Goal: Task Accomplishment & Management: Use online tool/utility

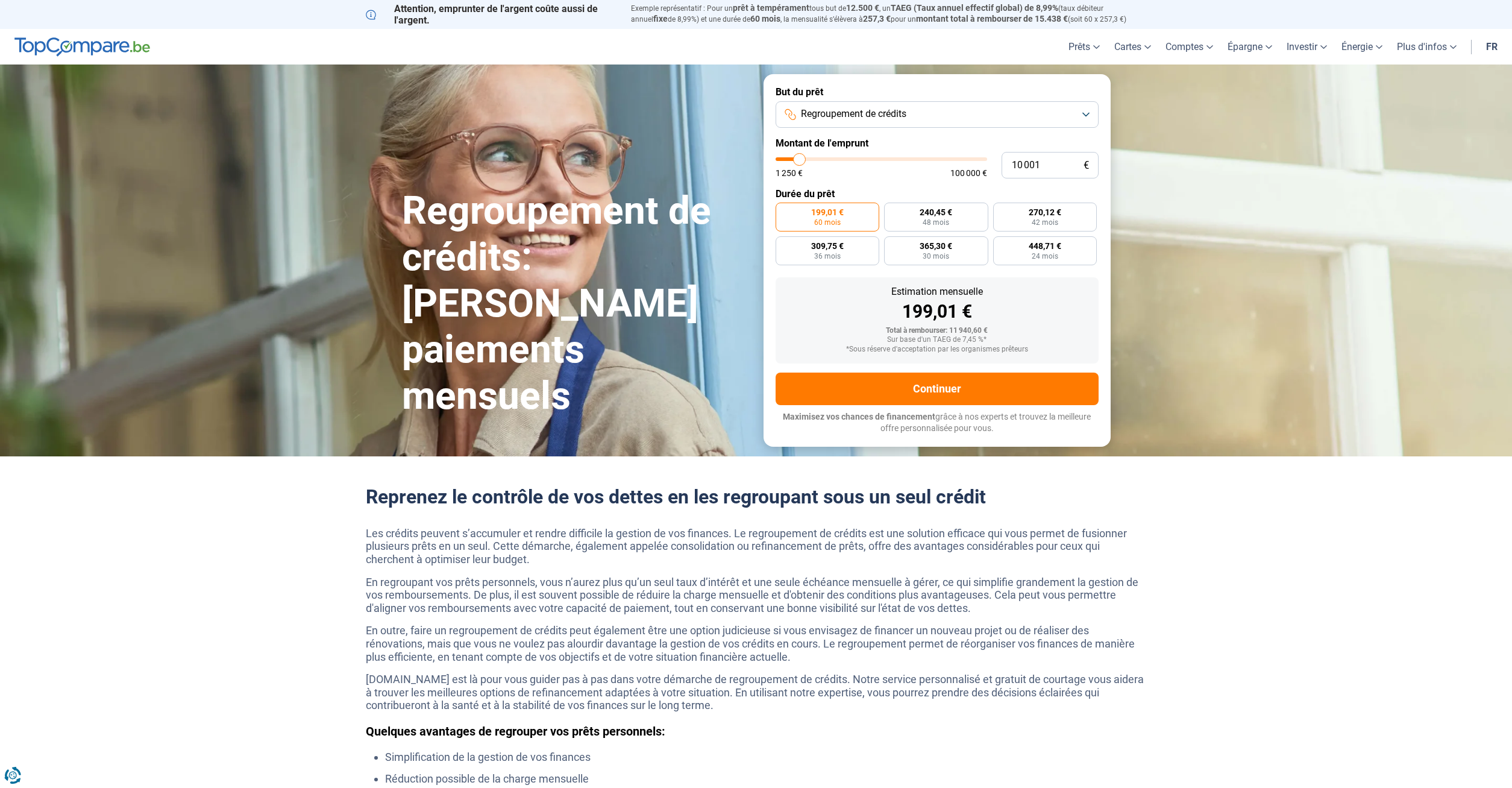
type input "10 250"
type input "10250"
type input "10 500"
type input "10500"
type input "10 750"
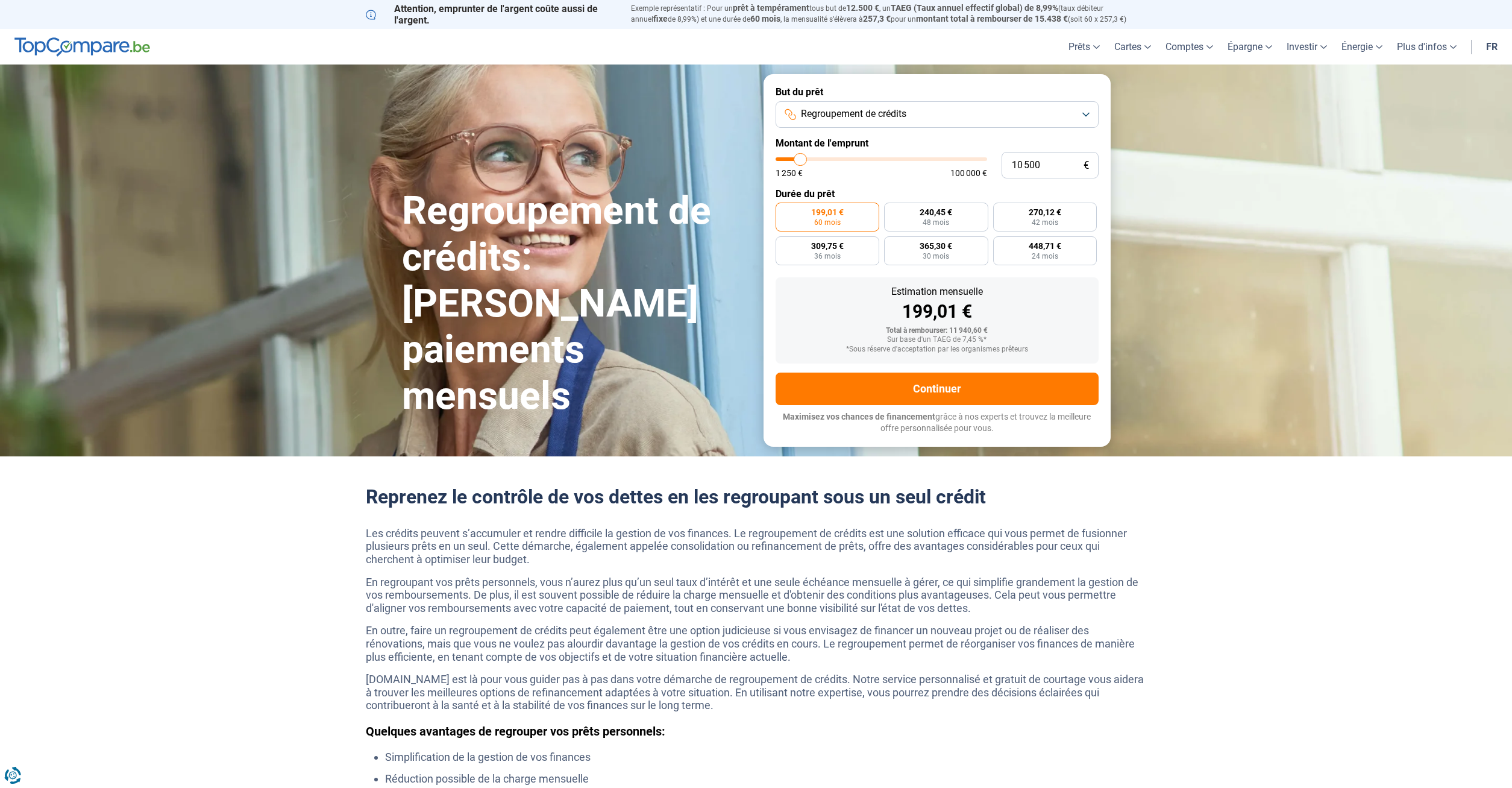
type input "10750"
type input "11 000"
type input "11000"
type input "11 500"
type input "11500"
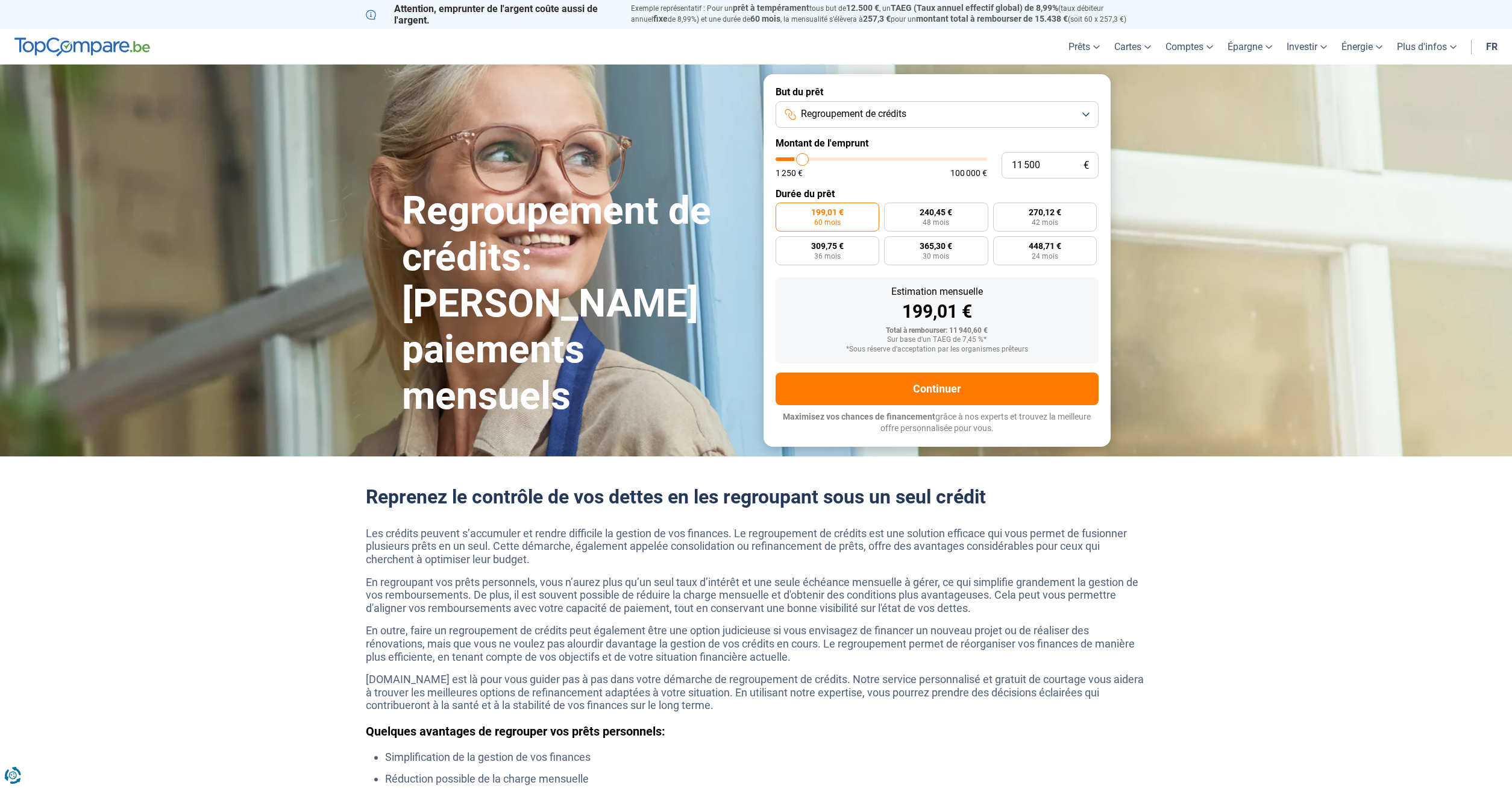
type input "11 750"
type input "11750"
type input "12 000"
type input "12000"
type input "13 000"
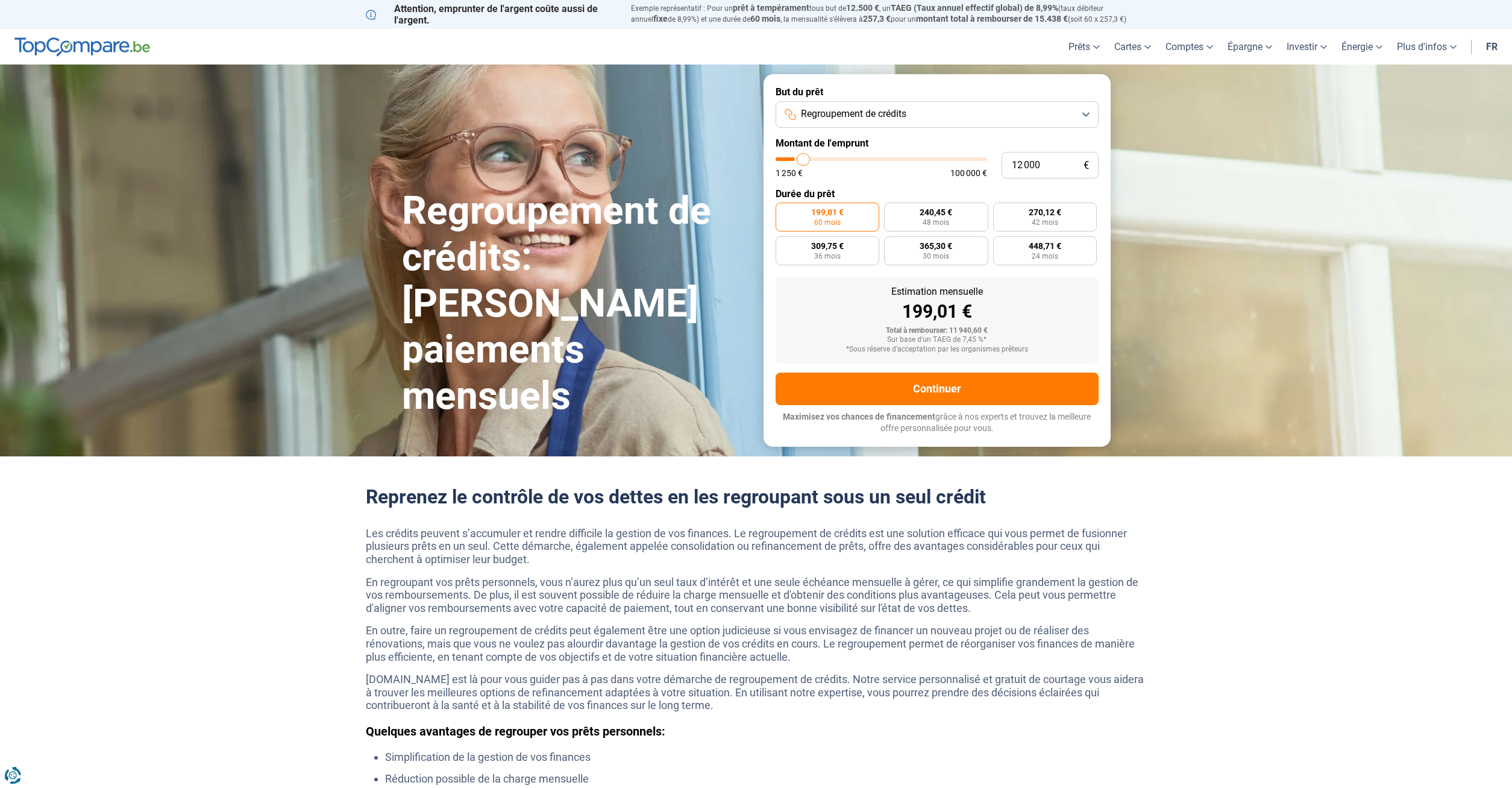
type input "13000"
type input "13 250"
type input "13250"
type input "13 500"
type input "13500"
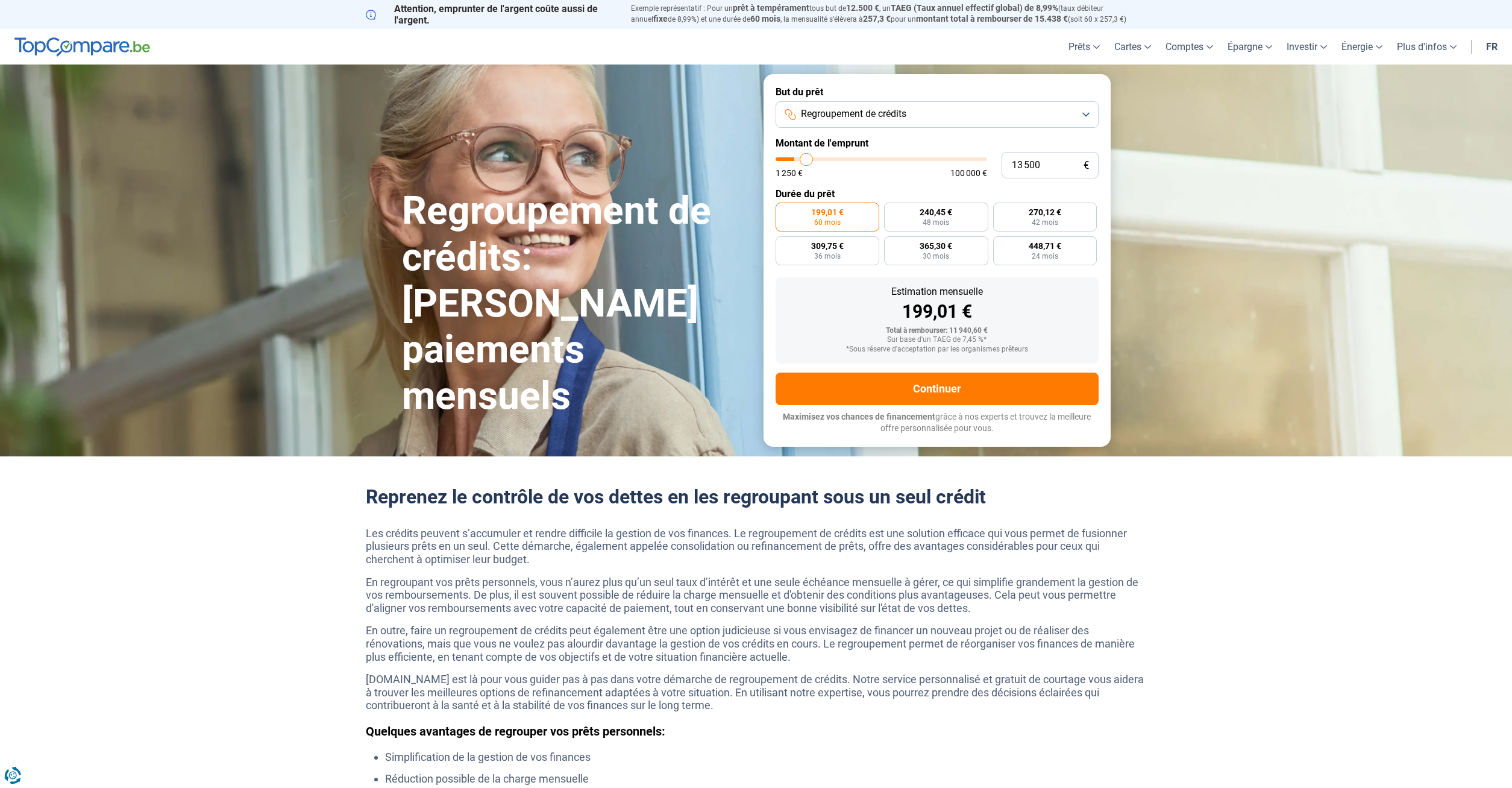
type input "14 000"
type input "14000"
type input "14 500"
type input "14500"
type input "14 750"
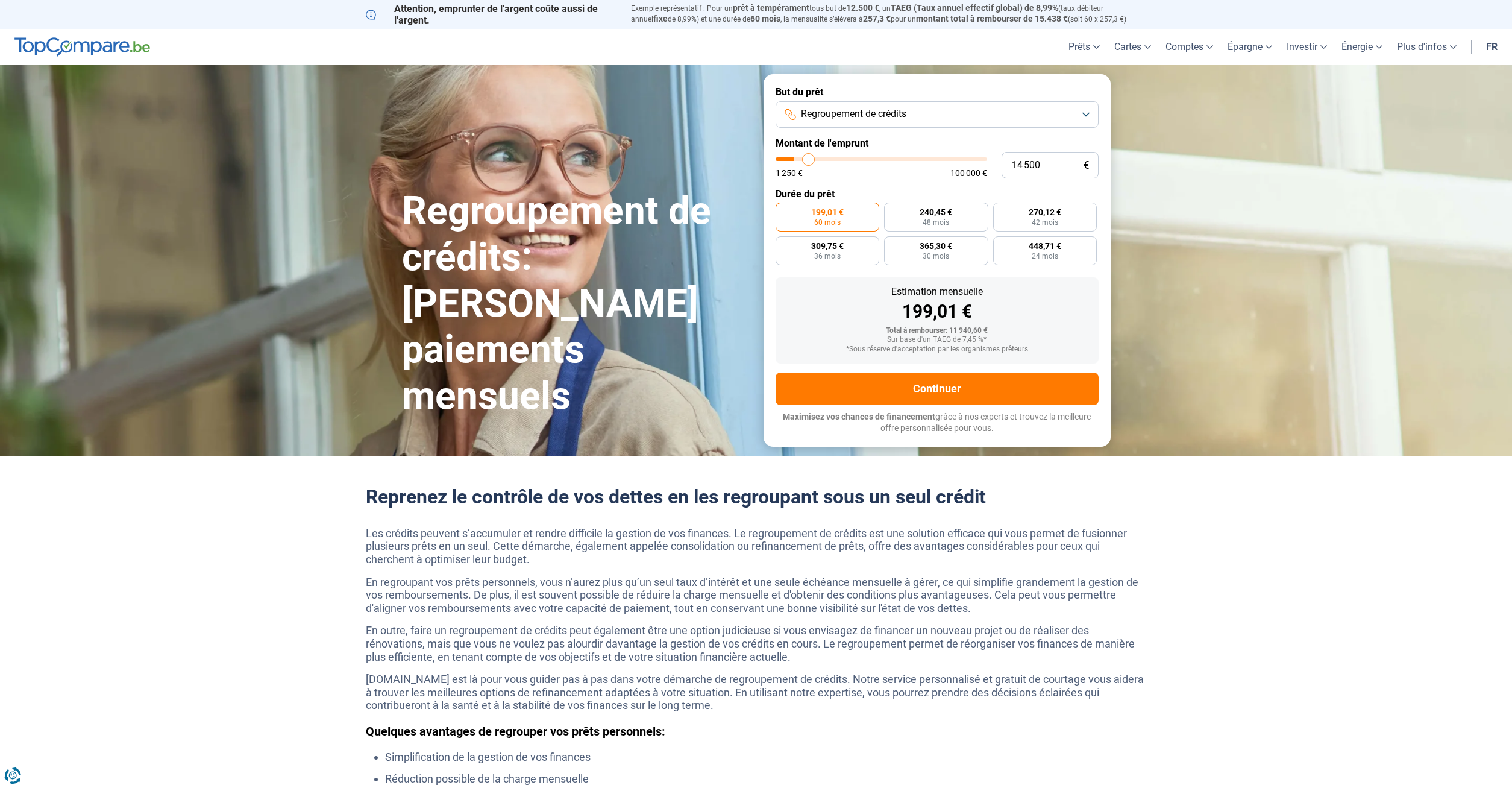
type input "14750"
type input "15 000"
type input "15000"
type input "15 250"
type input "15250"
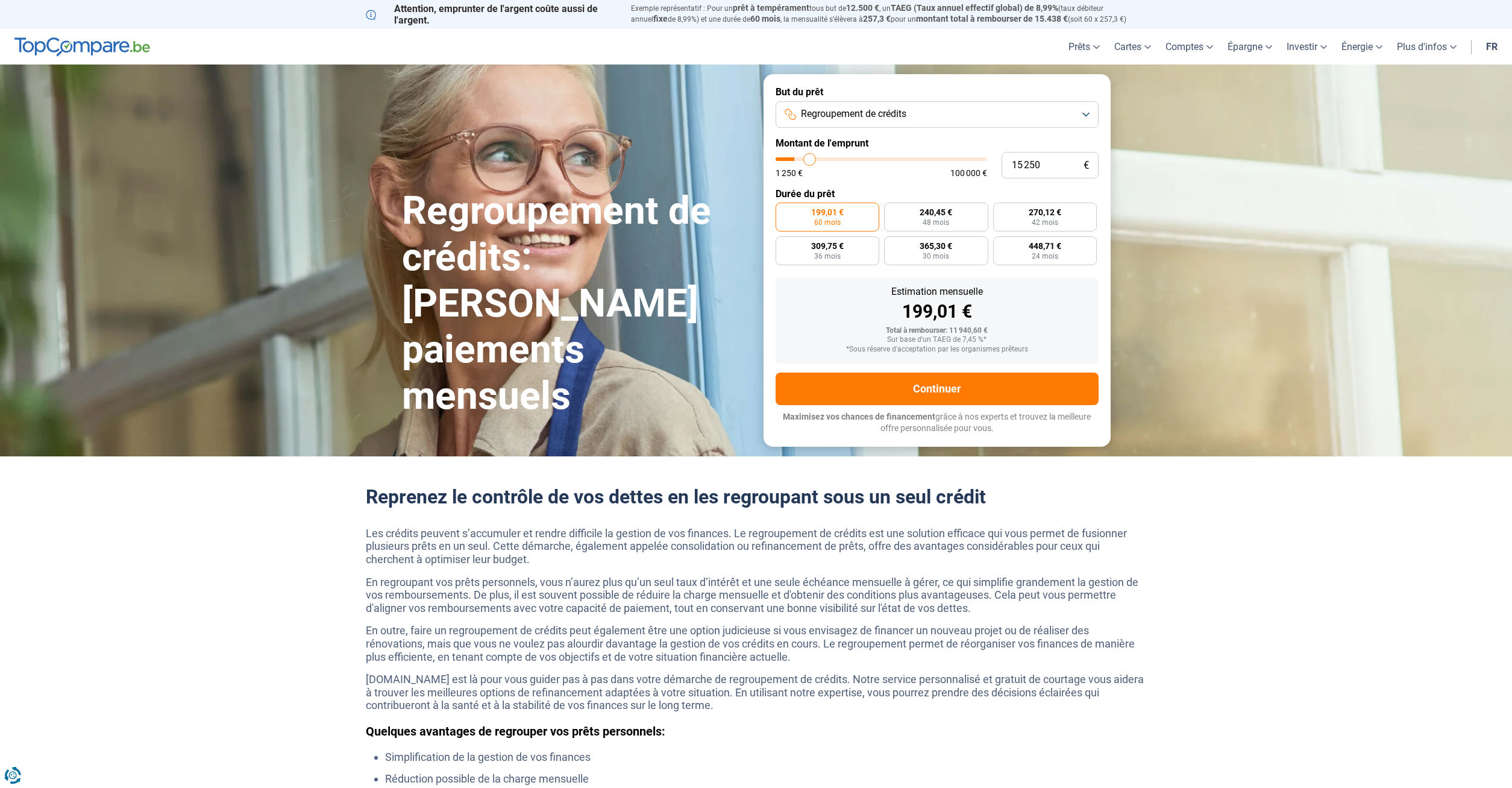
type input "15 500"
type input "15500"
type input "16 000"
type input "16000"
type input "16 500"
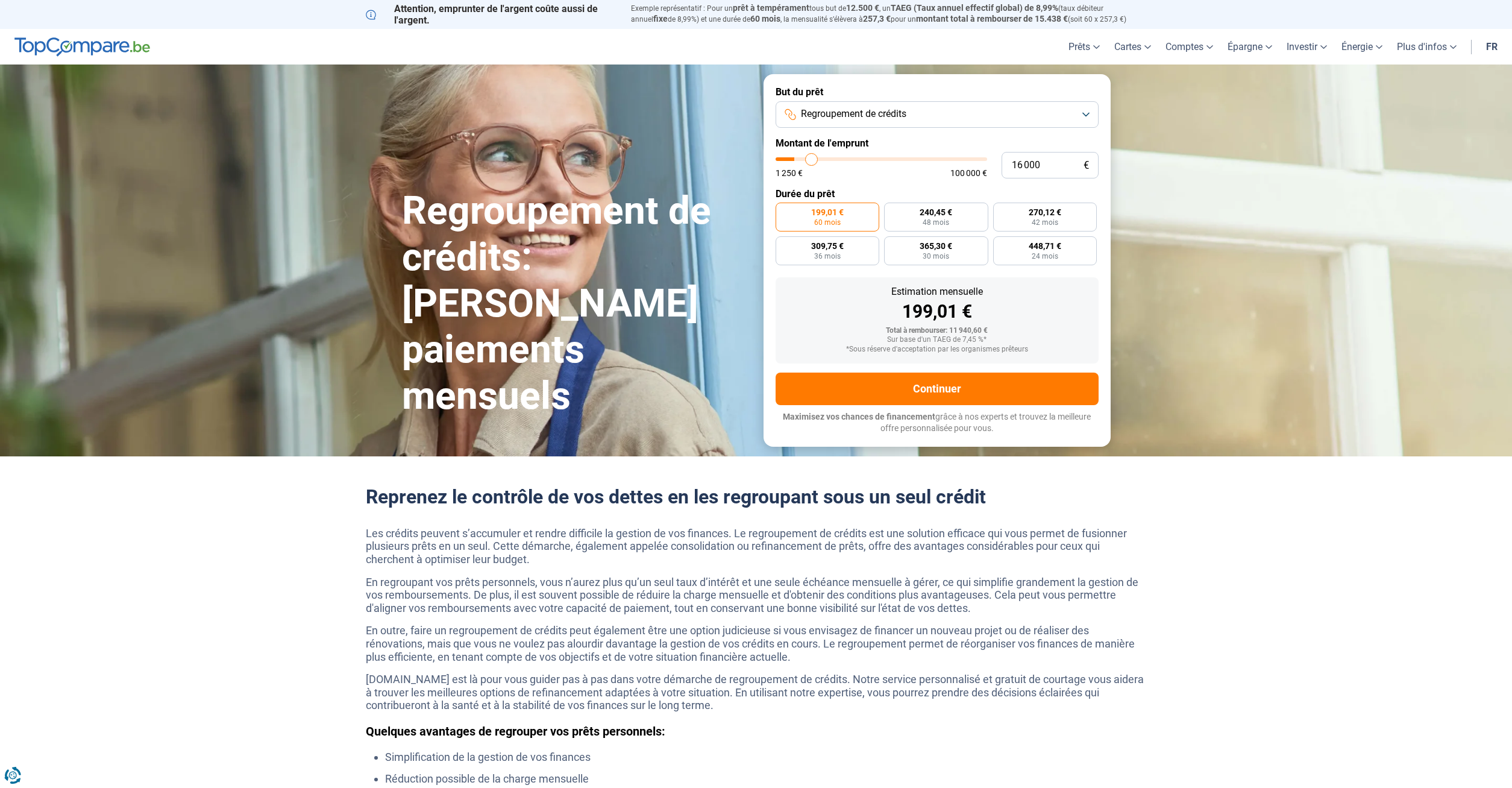
type input "16500"
type input "16 750"
type input "16750"
type input "17 000"
type input "17000"
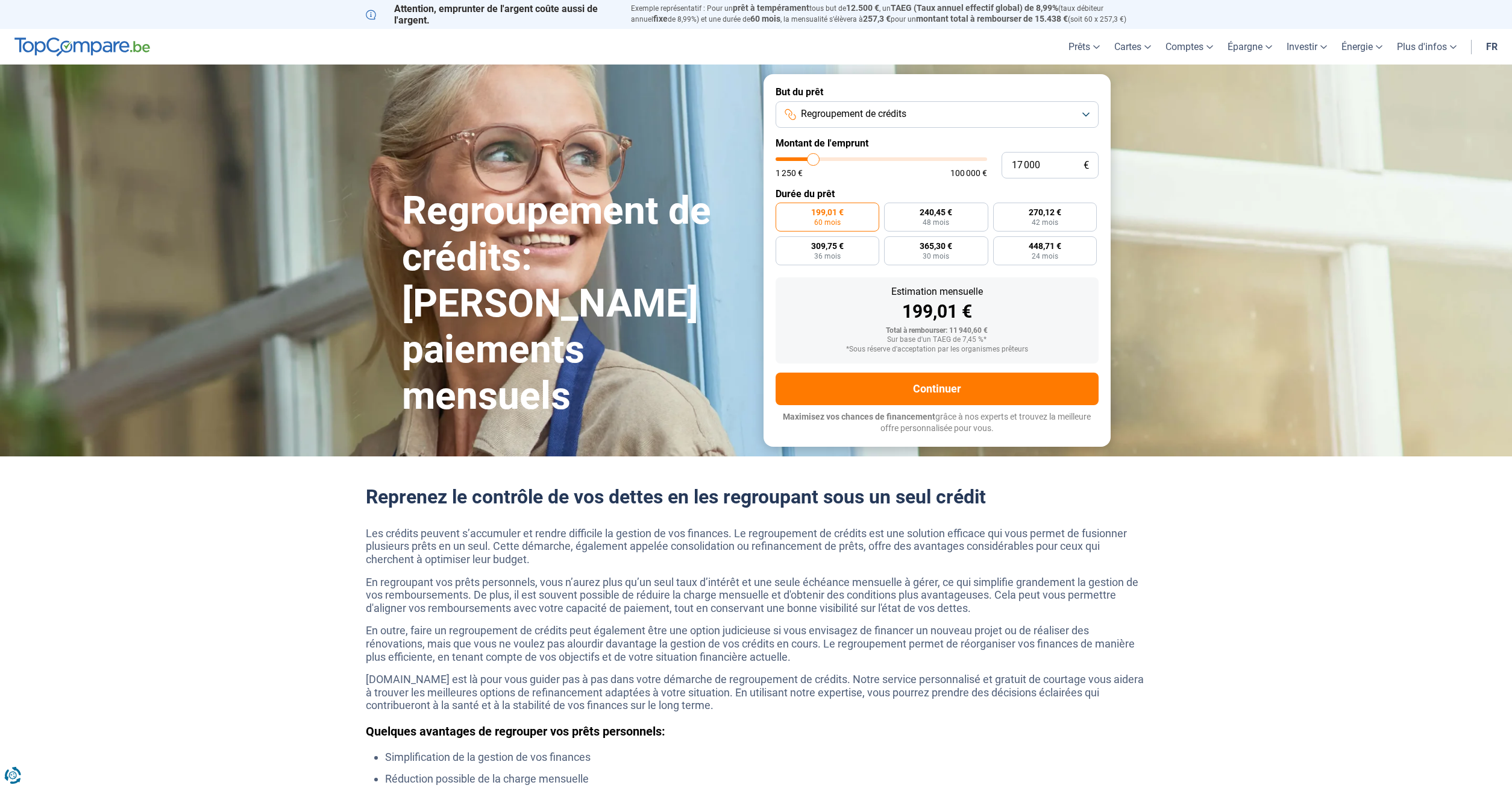
type input "17 750"
type input "17750"
type input "18 000"
type input "18000"
type input "18 250"
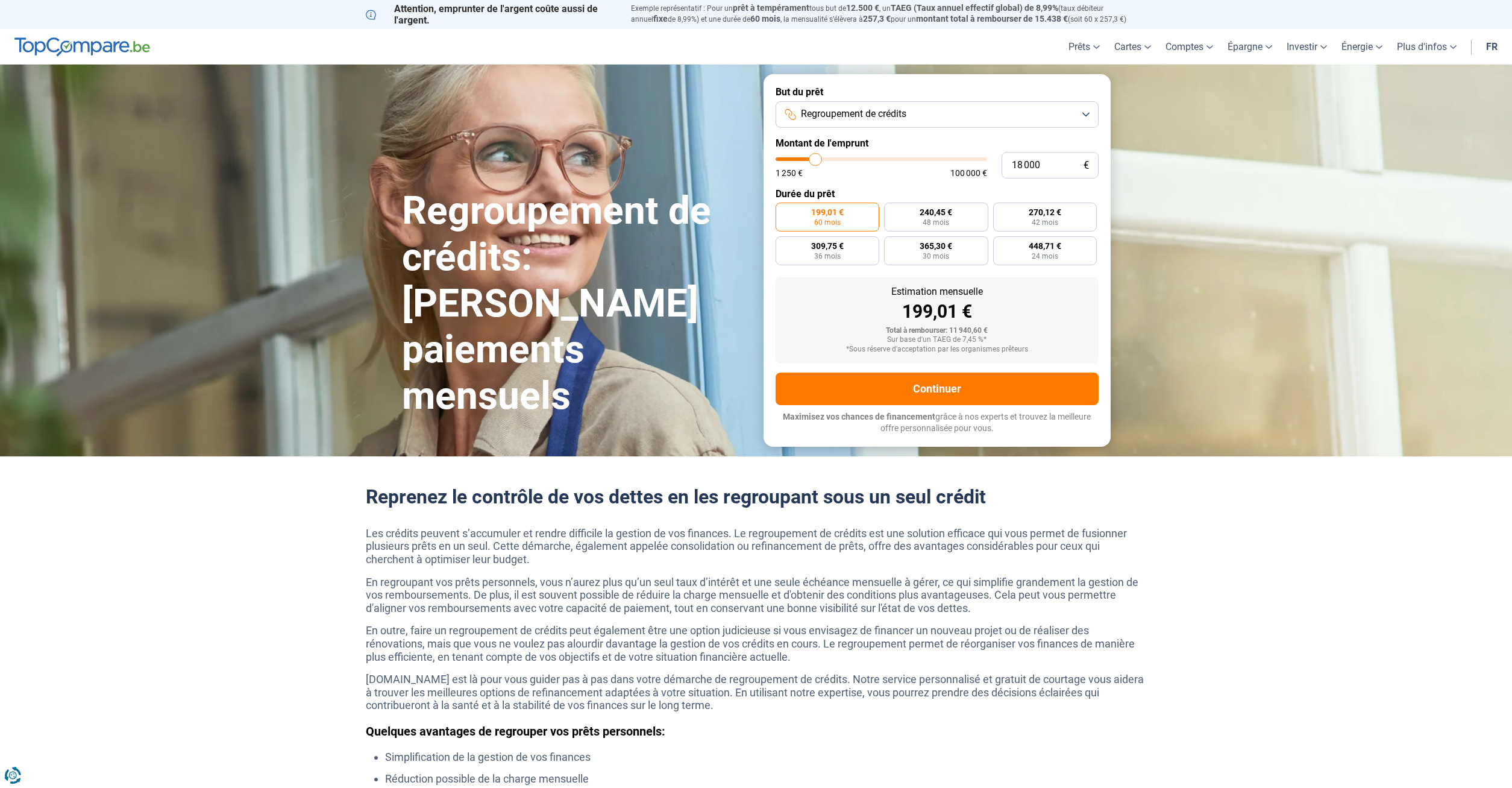
type input "18250"
type input "19 000"
type input "19000"
type input "19 500"
type input "19500"
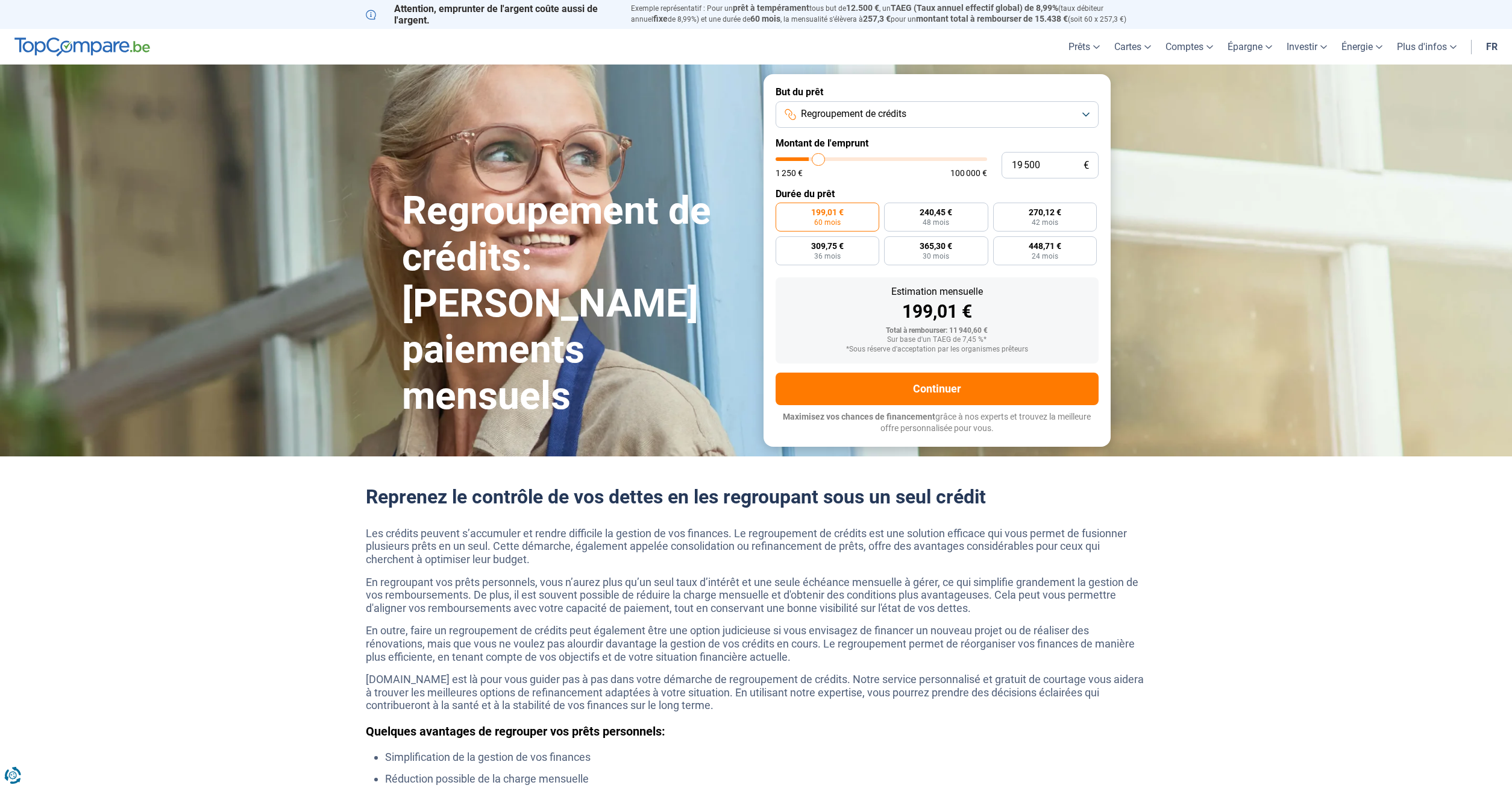
type input "19 750"
type input "19750"
type input "20 250"
type input "20250"
type input "21 000"
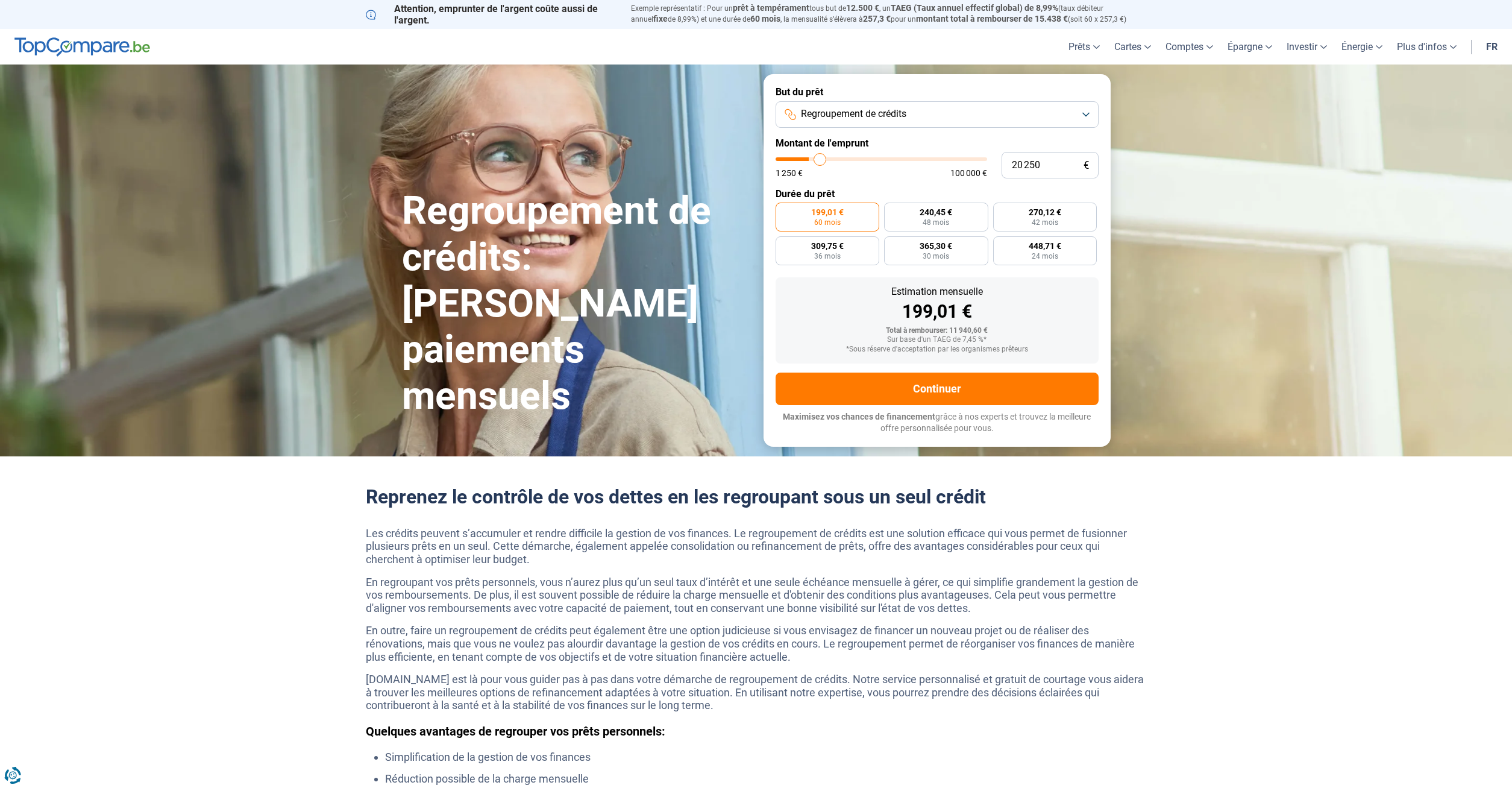
type input "21000"
type input "21 500"
type input "21500"
type input "21 750"
type input "21750"
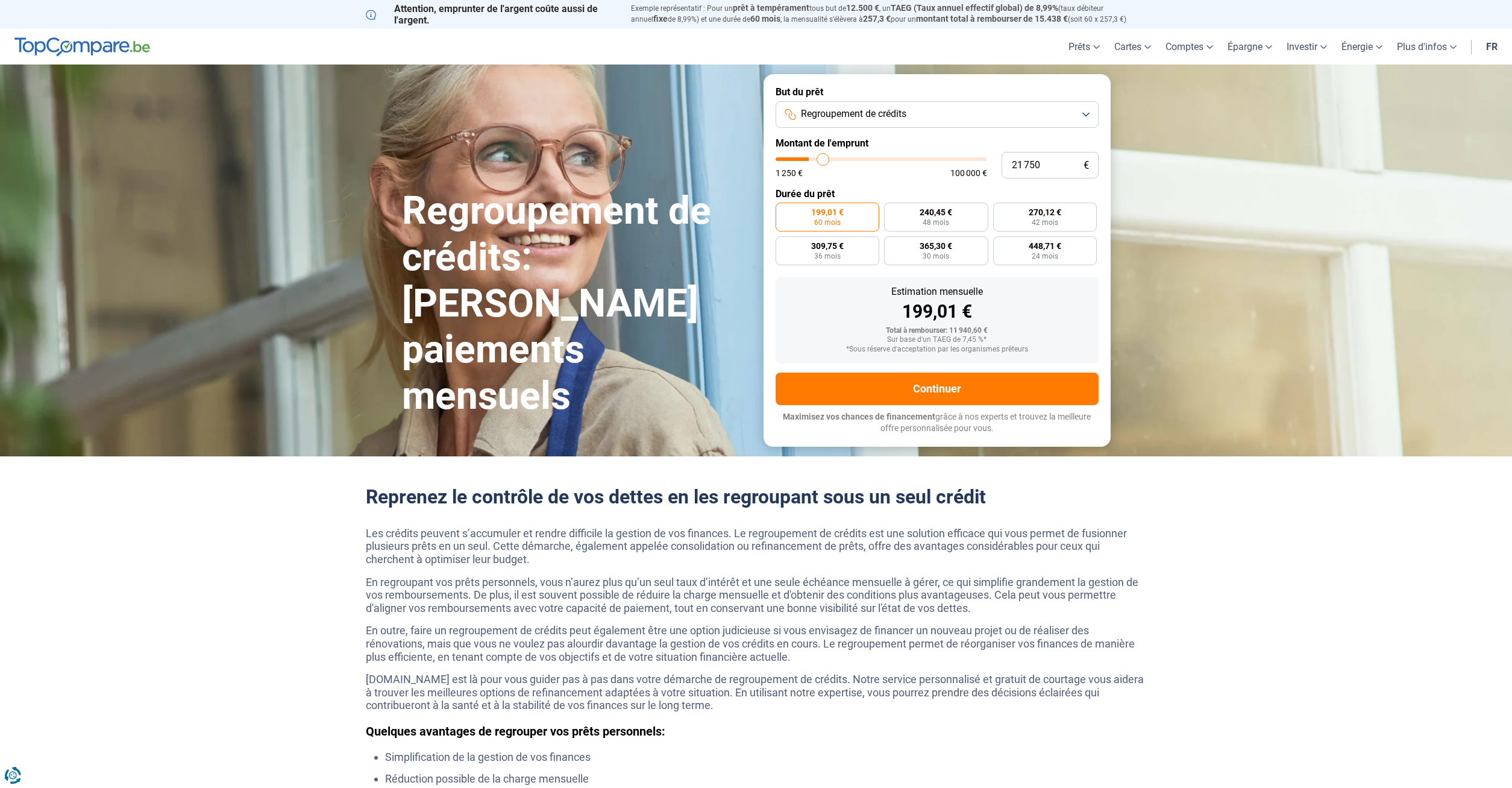
type input "22 250"
type input "22250"
type input "22 750"
type input "22750"
type input "23 000"
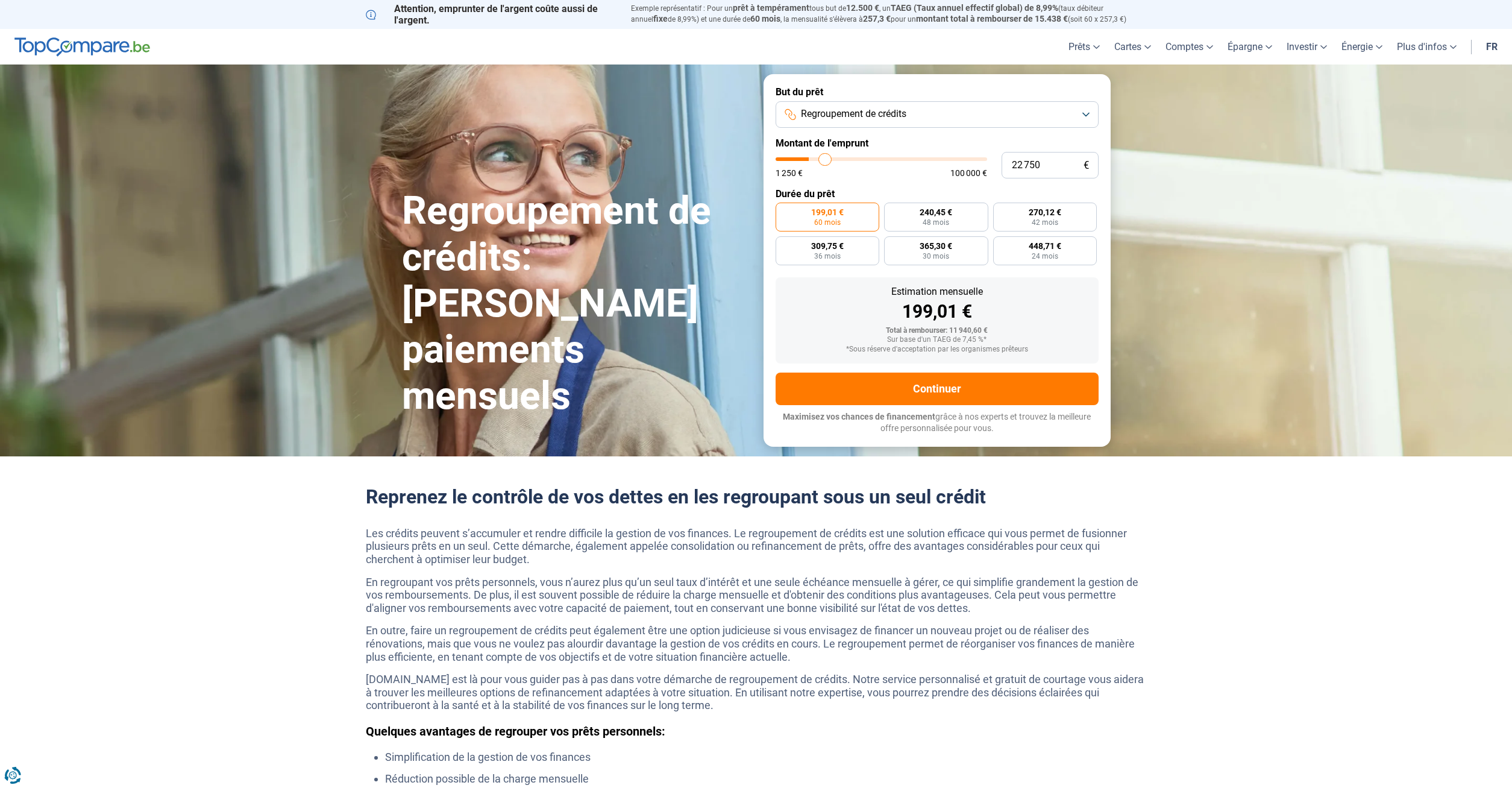
type input "23000"
type input "23 250"
type input "23250"
type input "23 750"
type input "23750"
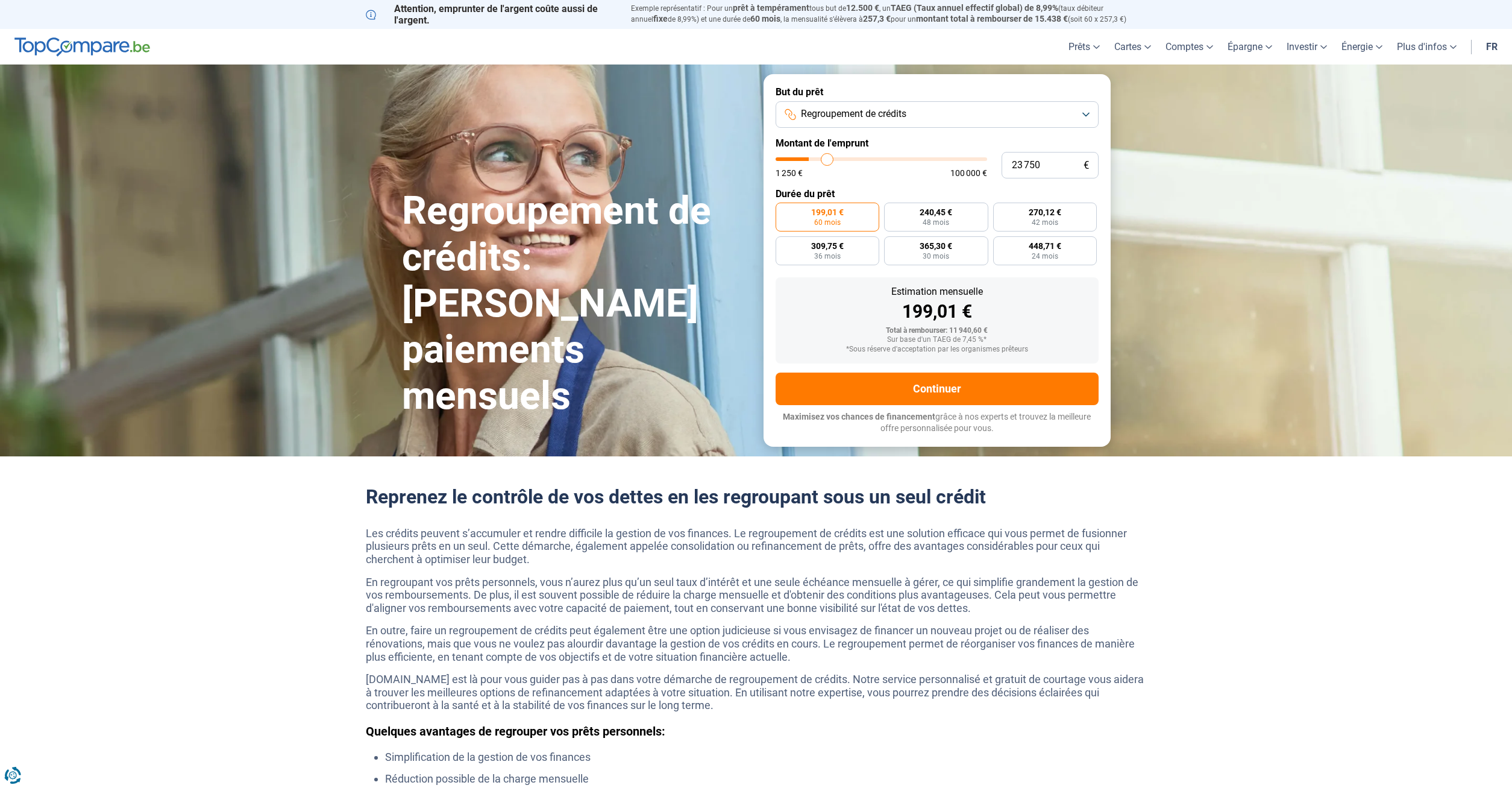
type input "24 000"
type input "24000"
type input "24 250"
type input "24250"
type input "24 500"
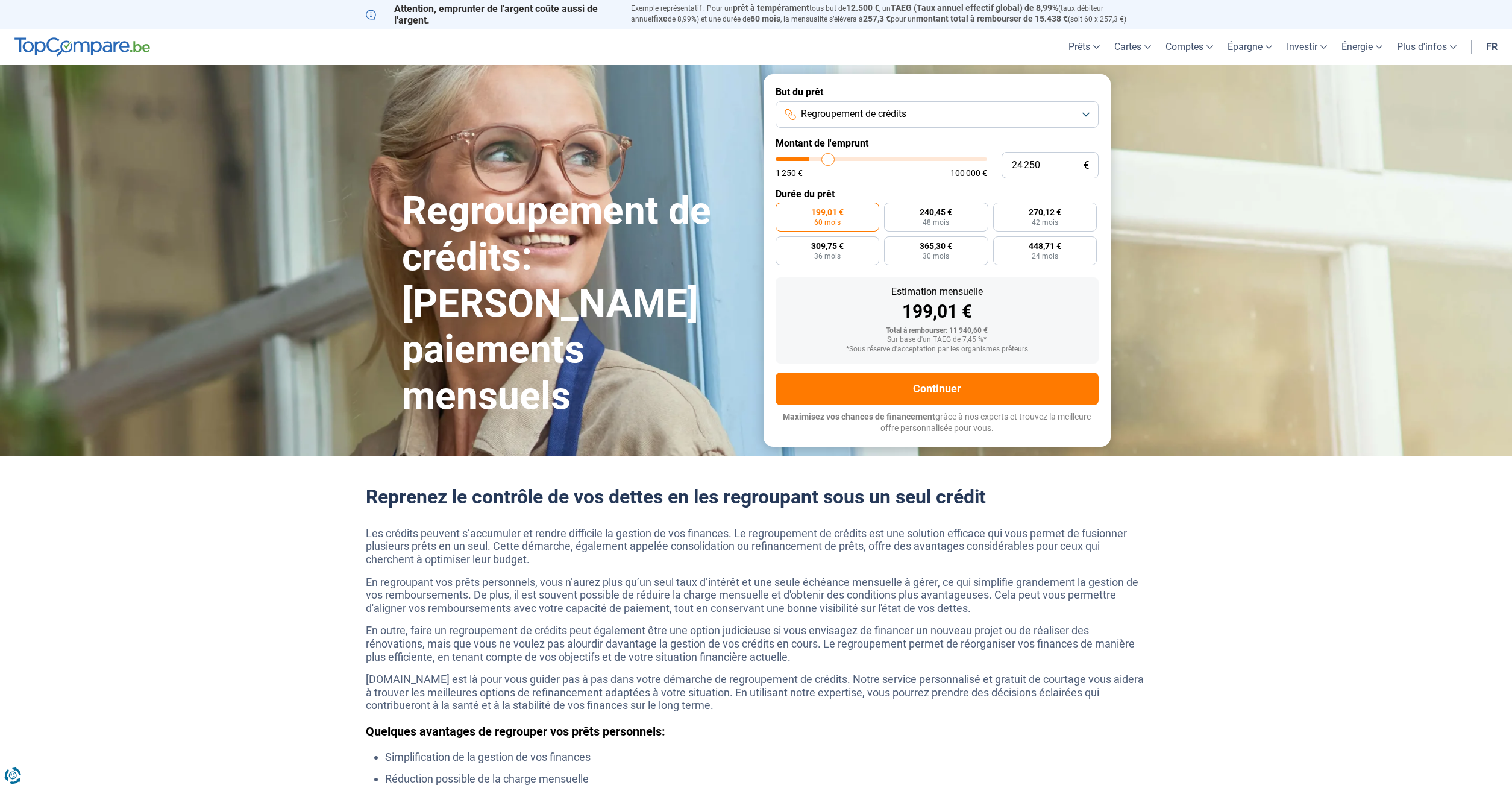
type input "24500"
type input "25 250"
type input "25250"
type input "25 500"
type input "25500"
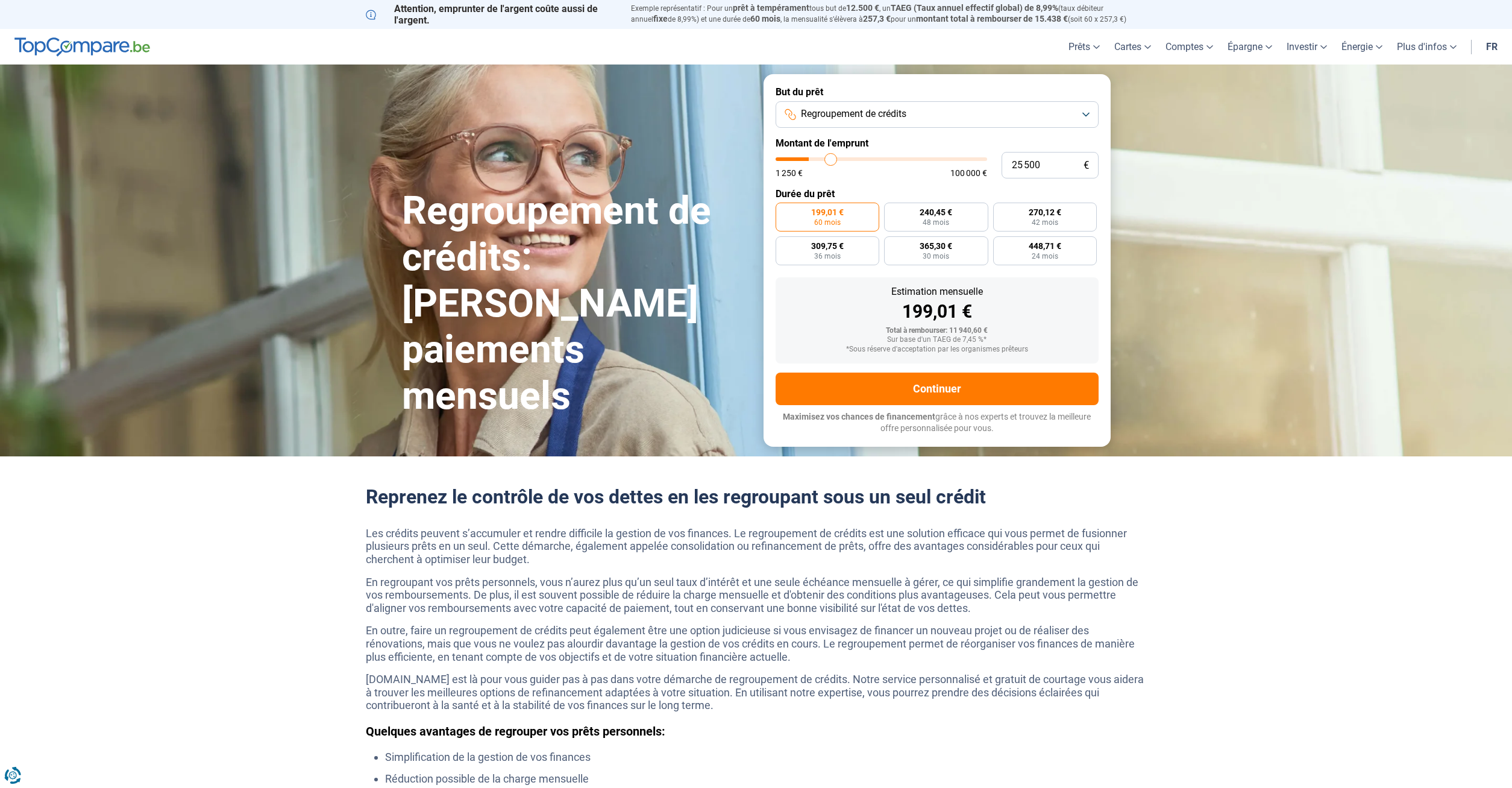
type input "25 750"
type input "25750"
type input "26 000"
type input "26000"
type input "26 250"
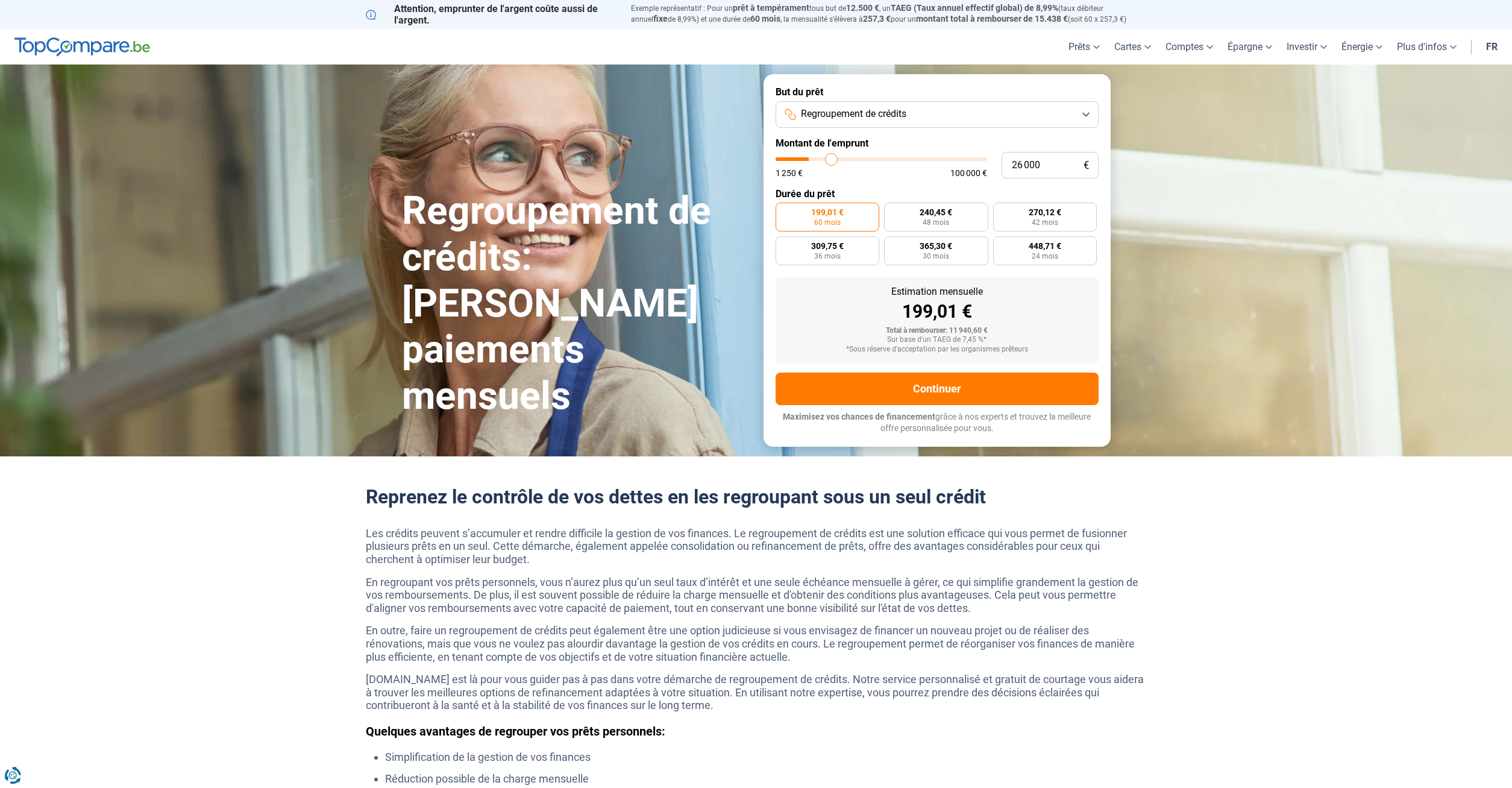
type input "26250"
type input "26 750"
type input "26750"
type input "27 000"
type input "27000"
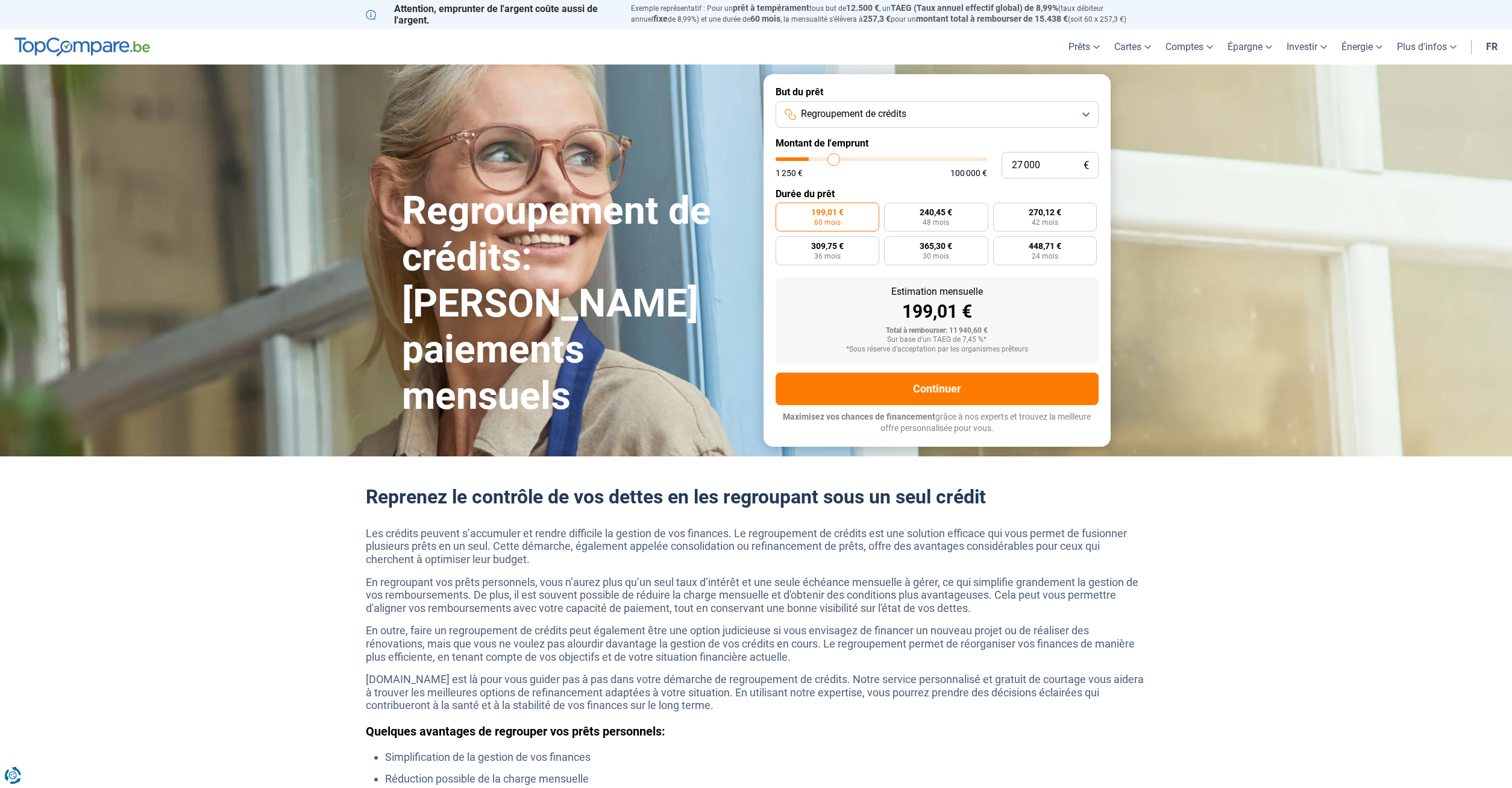
type input "27 250"
type input "27250"
type input "27 500"
type input "27500"
type input "28 250"
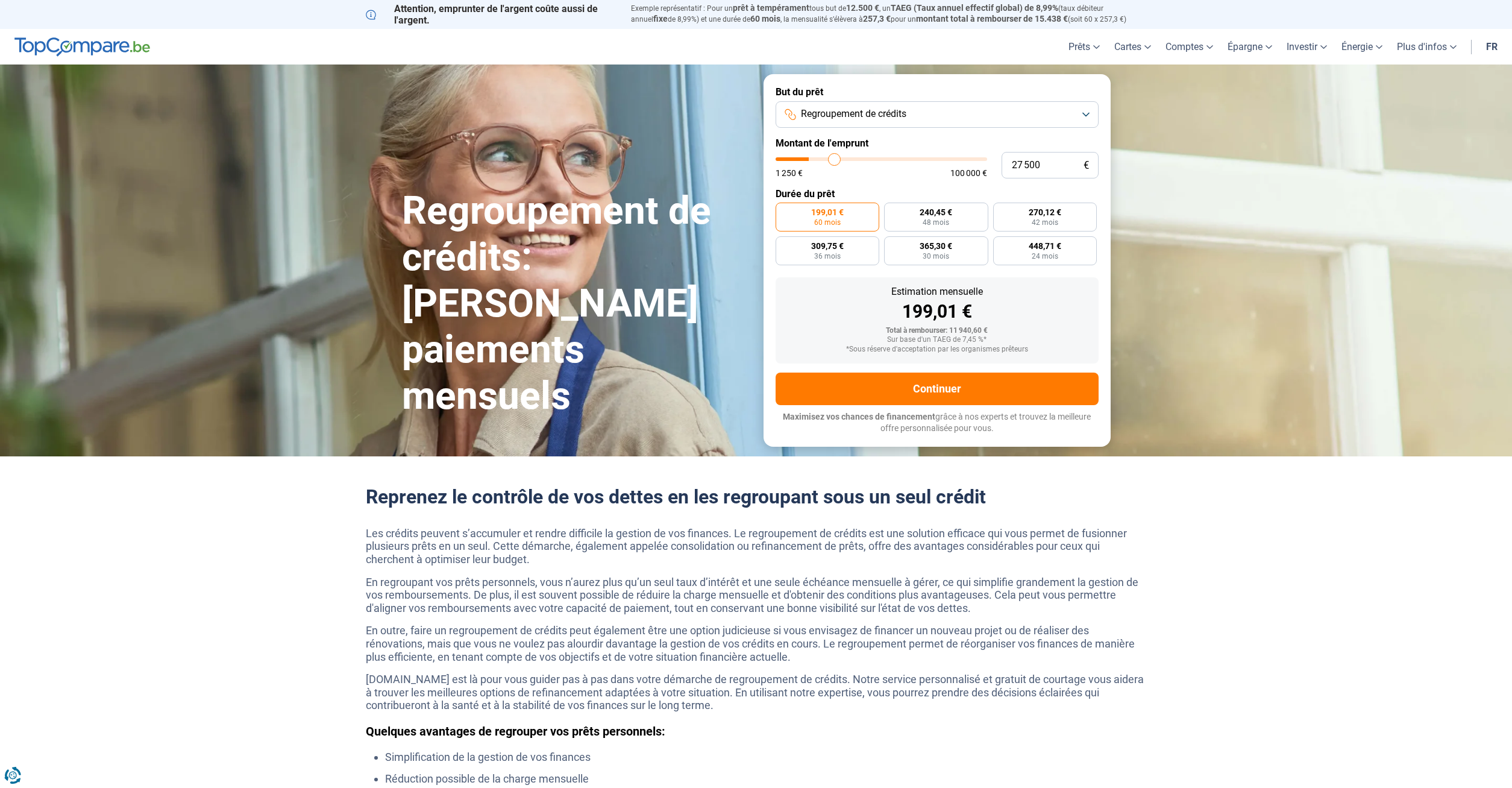
type input "28250"
type input "28 500"
type input "28500"
type input "28 750"
type input "28750"
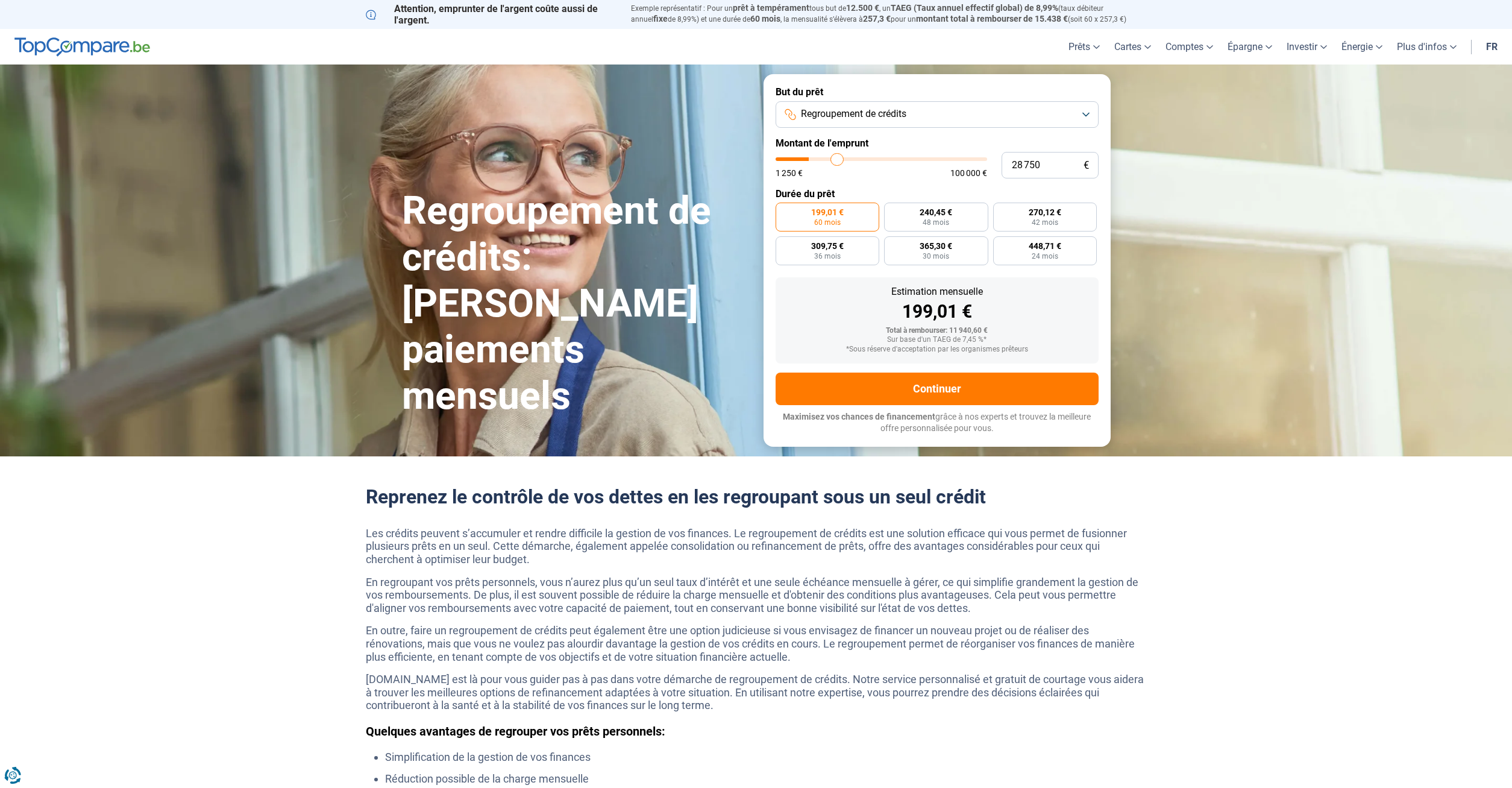
type input "29 000"
type input "29000"
type input "29 250"
type input "29250"
type input "29 750"
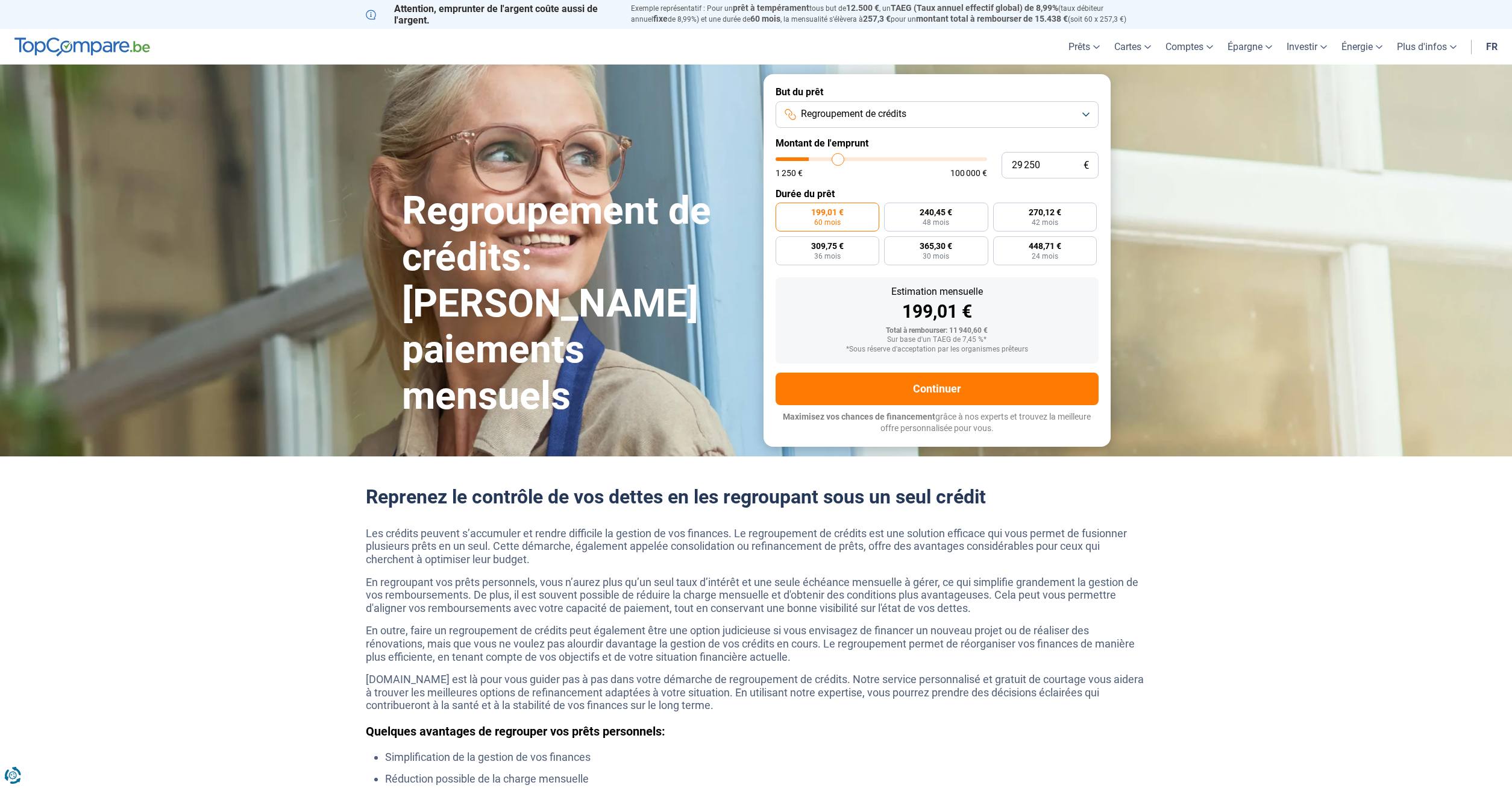
type input "29750"
type input "30 000"
type input "30000"
type input "30 250"
type input "30250"
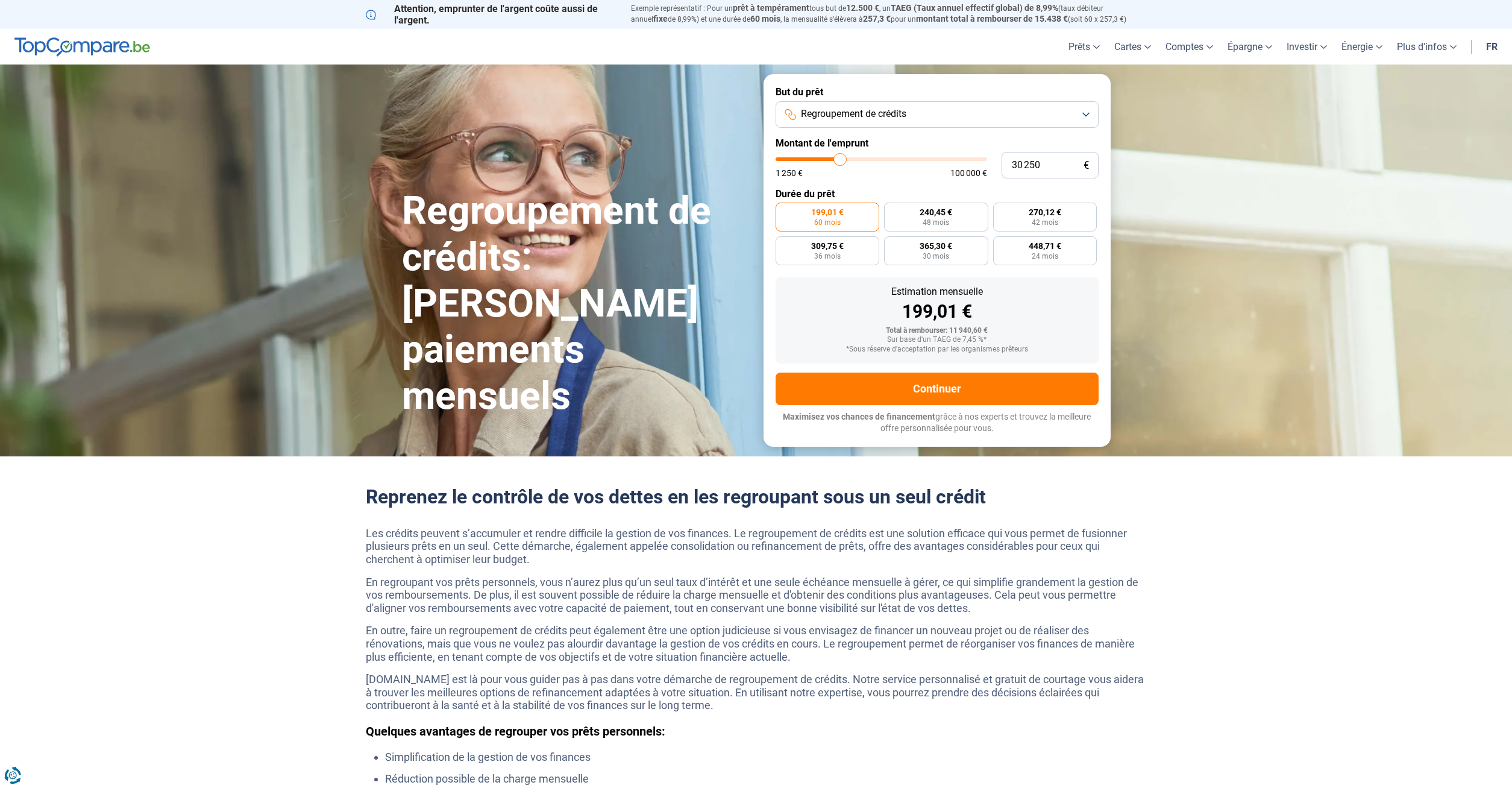
type input "30 500"
type input "30500"
type input "30 750"
type input "30750"
type input "31 500"
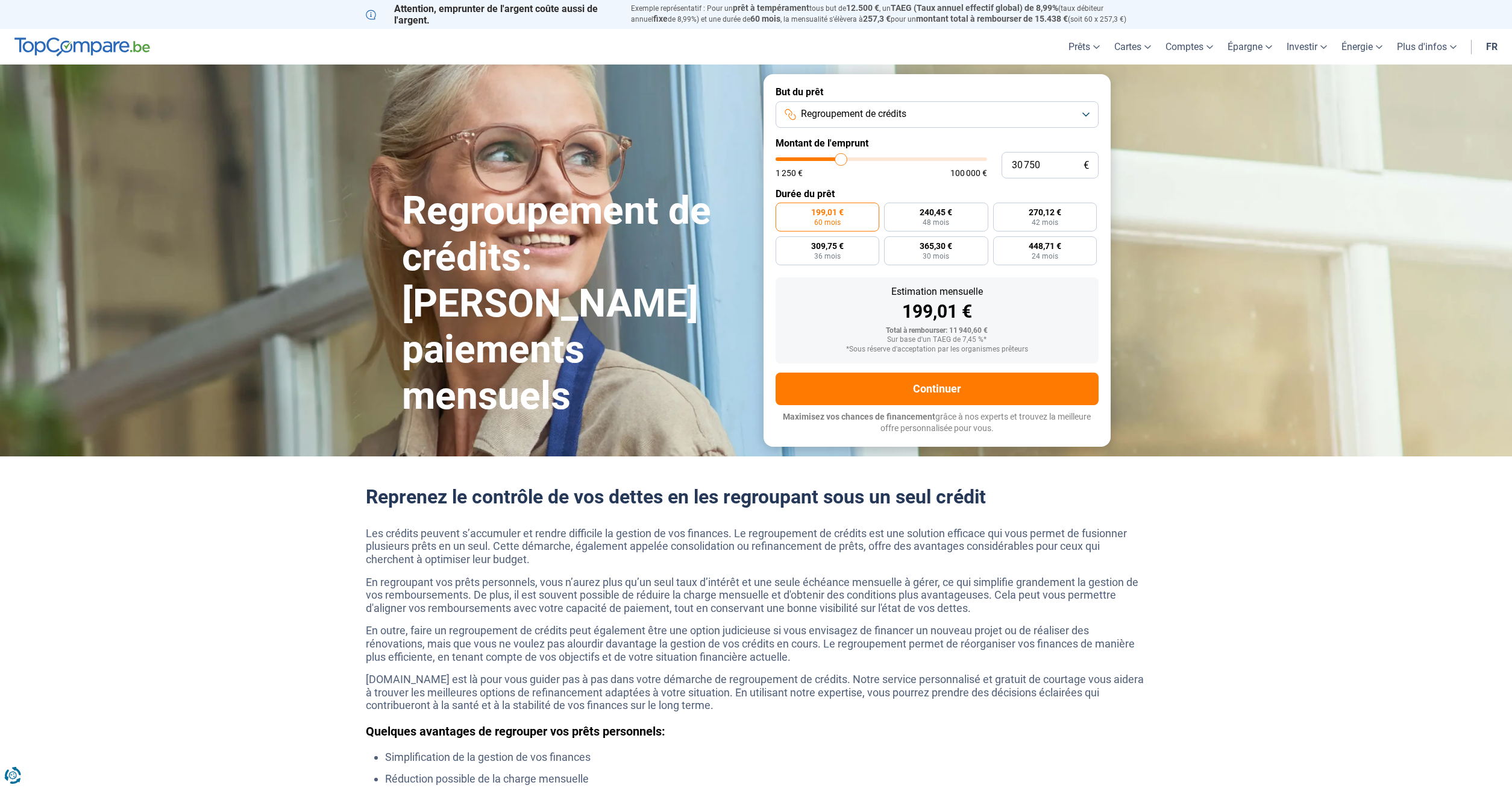
type input "31500"
type input "32 000"
type input "32000"
type input "32 750"
type input "32750"
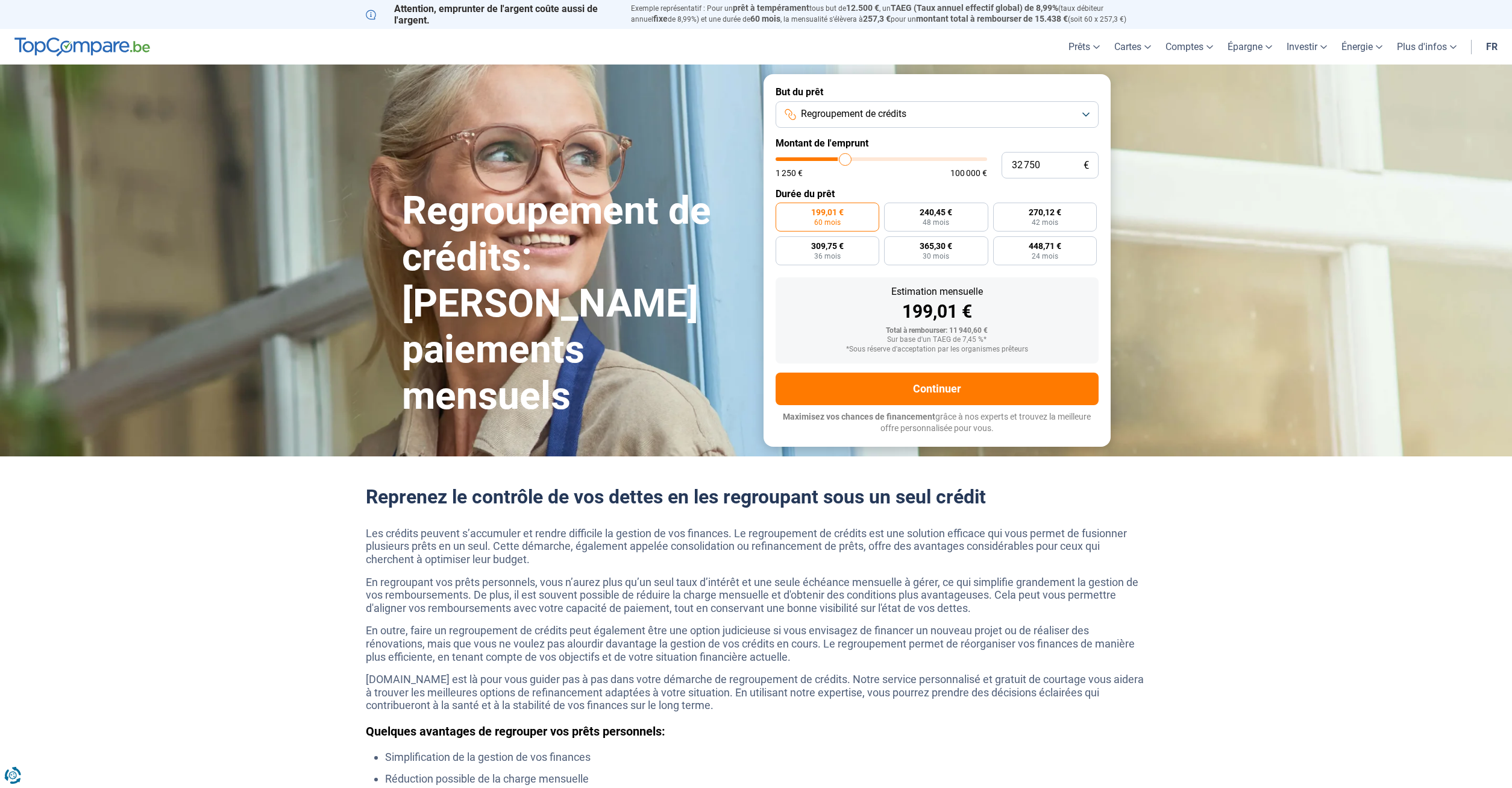
type input "33 000"
type input "33000"
type input "33 500"
type input "33500"
type input "33 750"
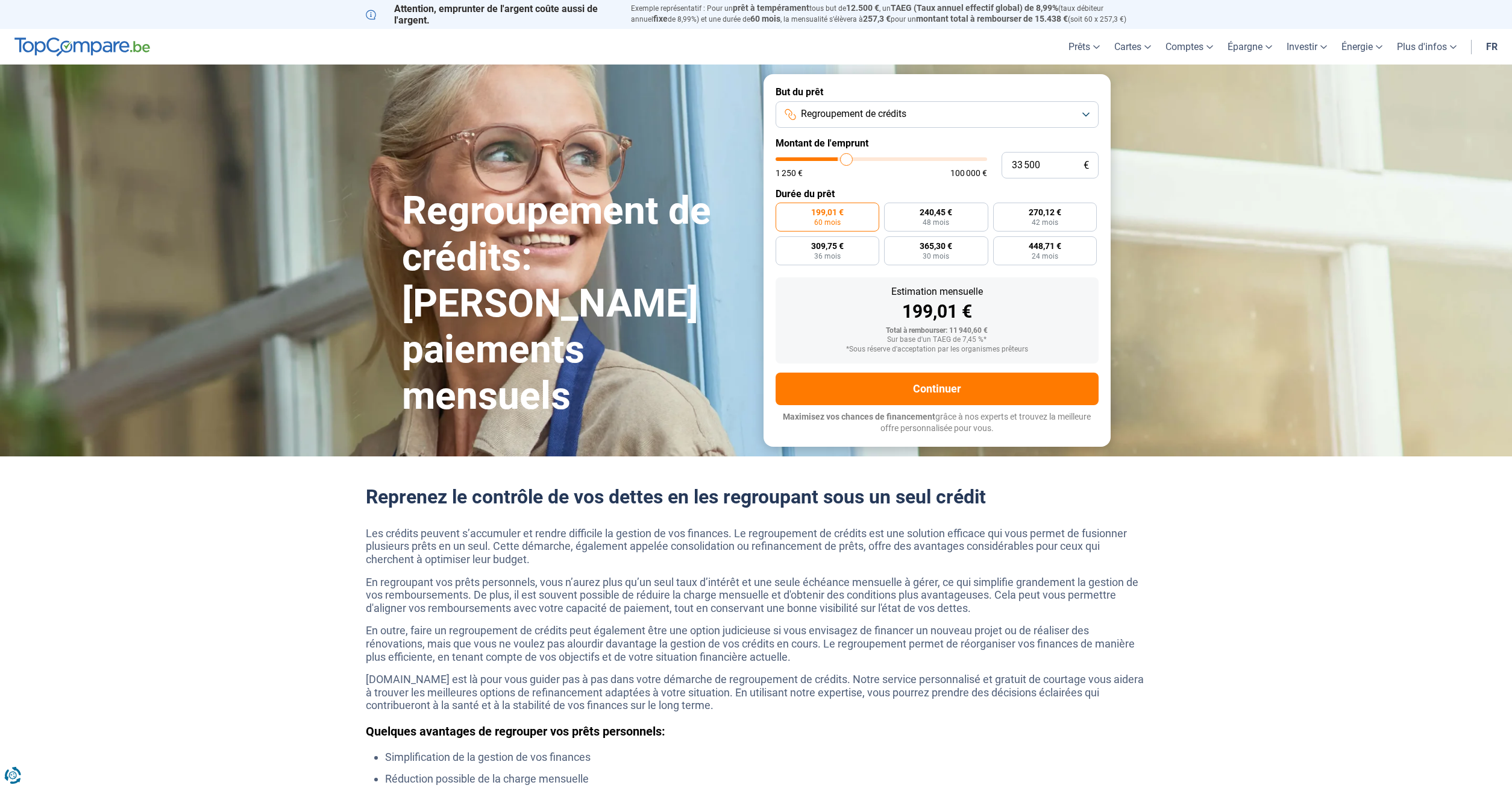
type input "33750"
type input "34 250"
type input "34250"
type input "34 500"
type input "34500"
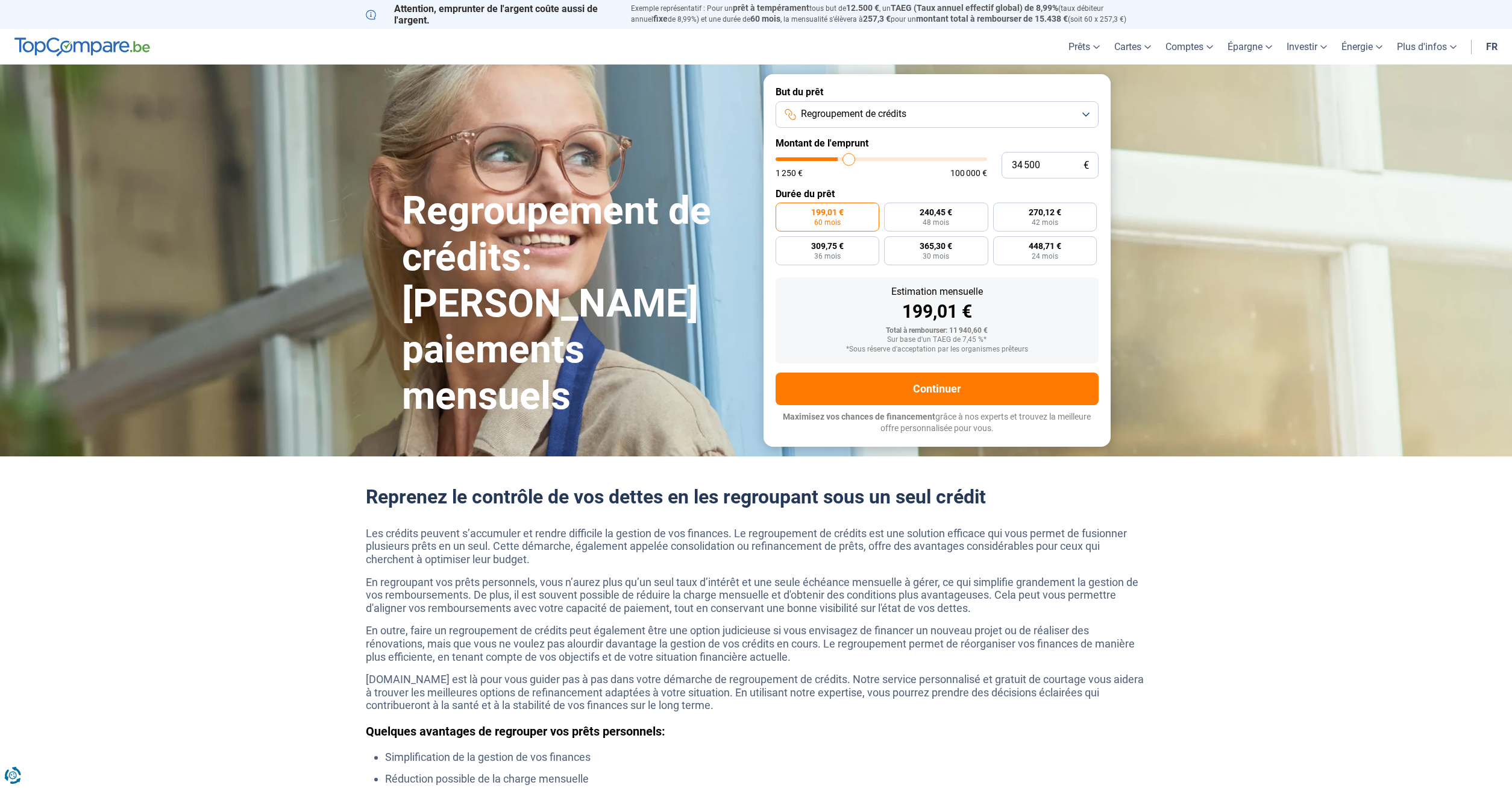
type input "34 750"
type input "34750"
type input "35 000"
type input "35000"
type input "35 250"
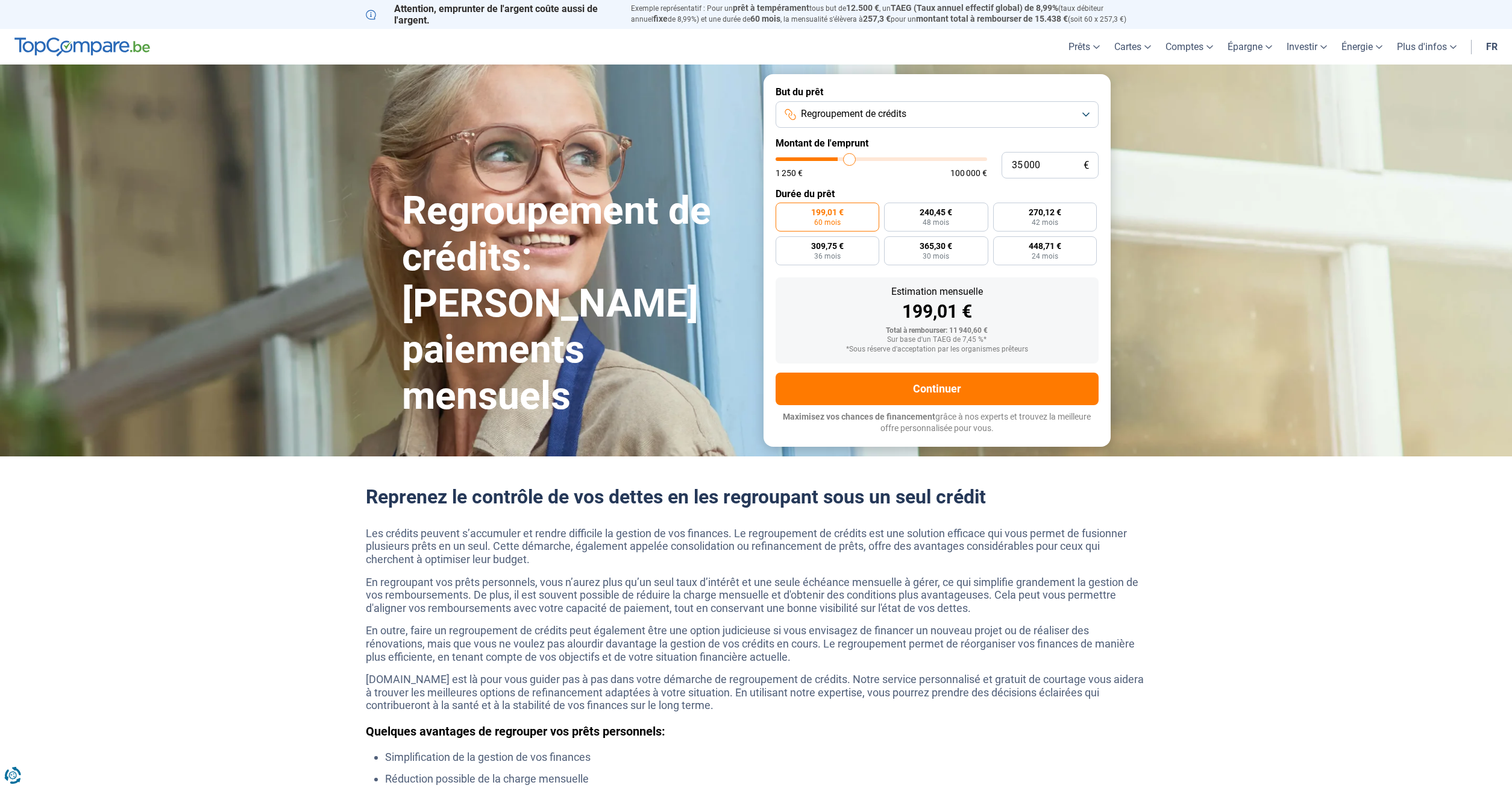
type input "35250"
type input "35 750"
type input "35750"
type input "36 000"
type input "36000"
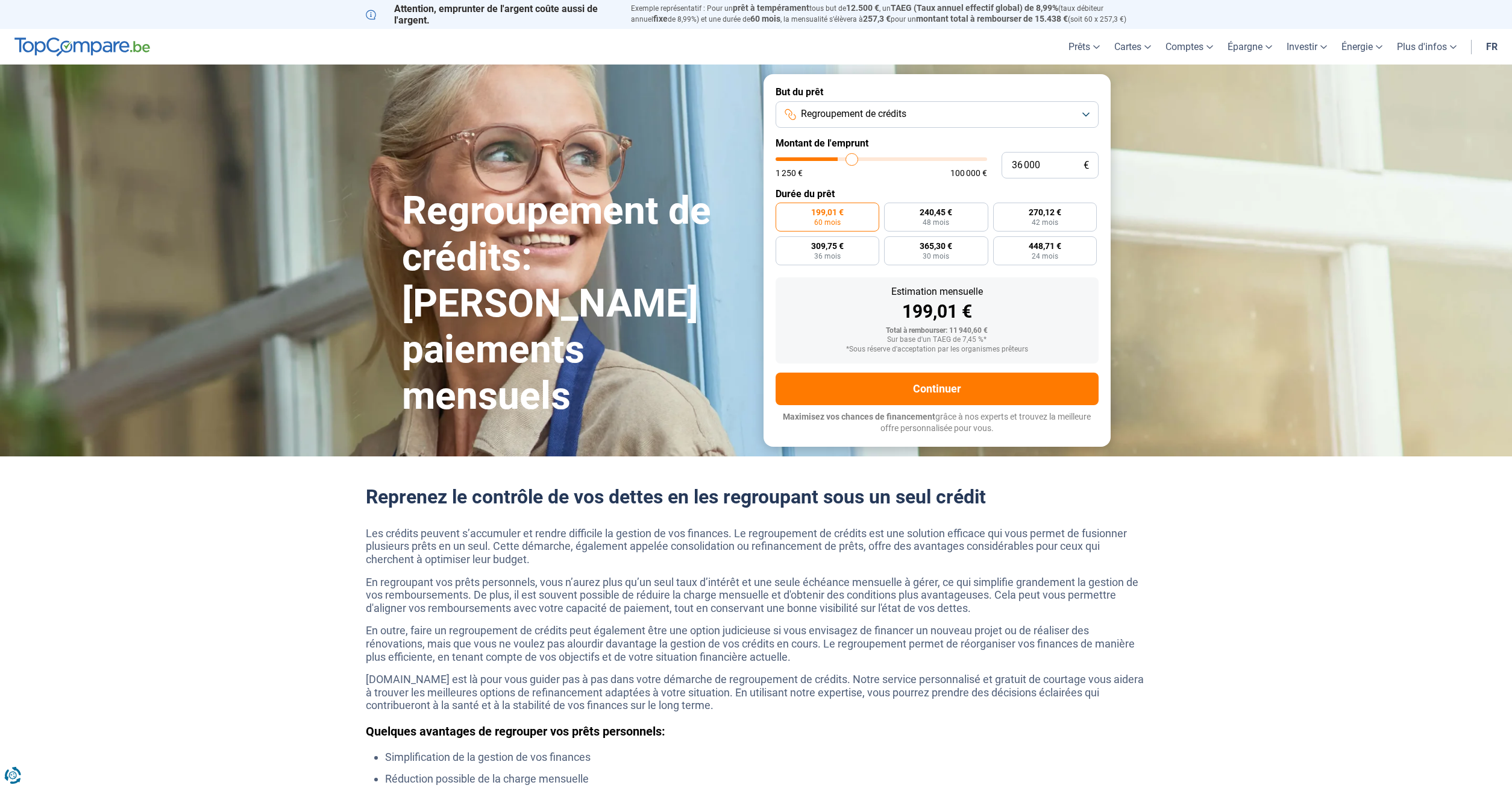
type input "36 250"
type input "36250"
type input "36 500"
type input "36500"
type input "36 750"
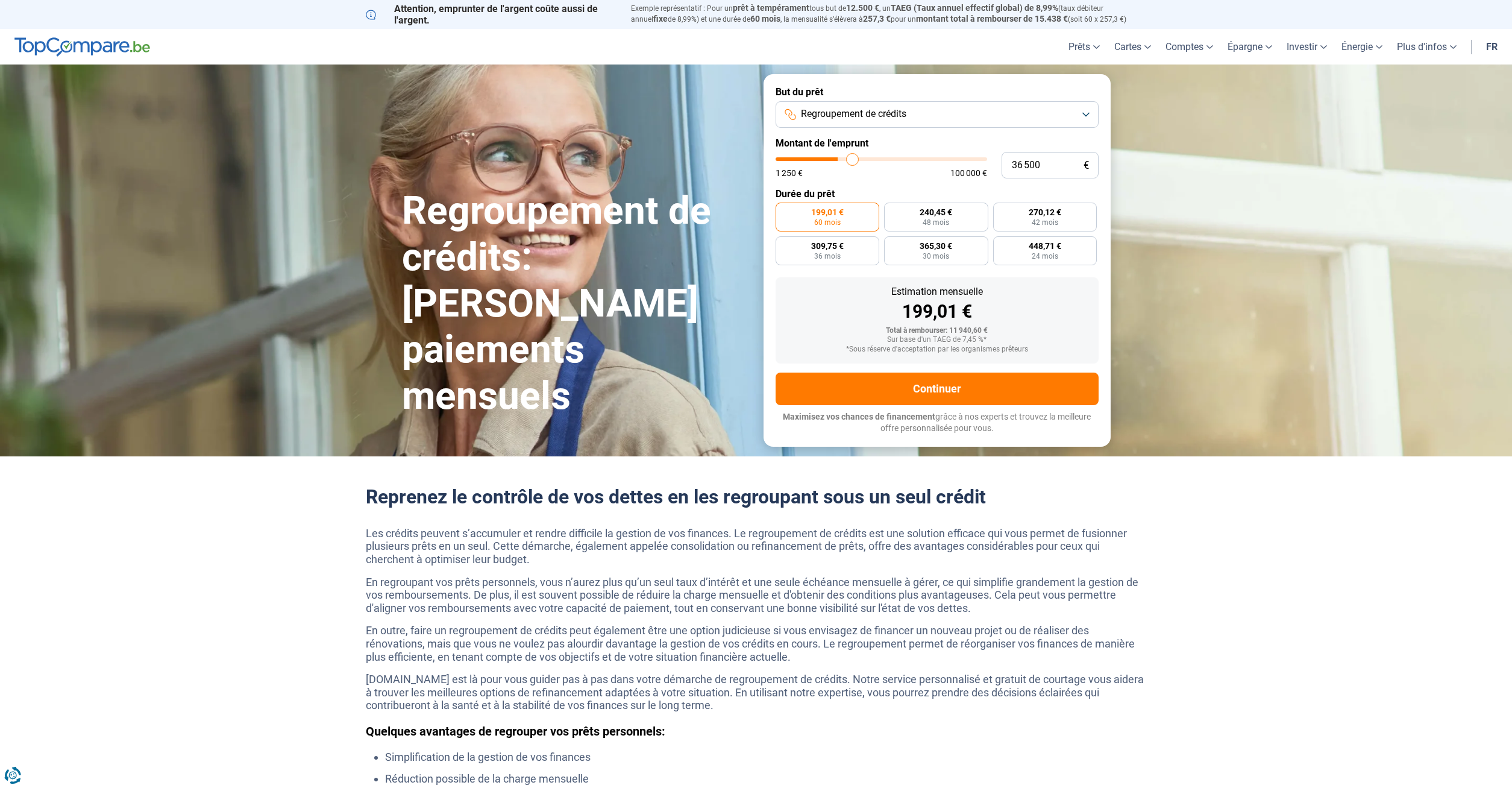
type input "36750"
type input "37 250"
type input "37250"
type input "37 500"
type input "37500"
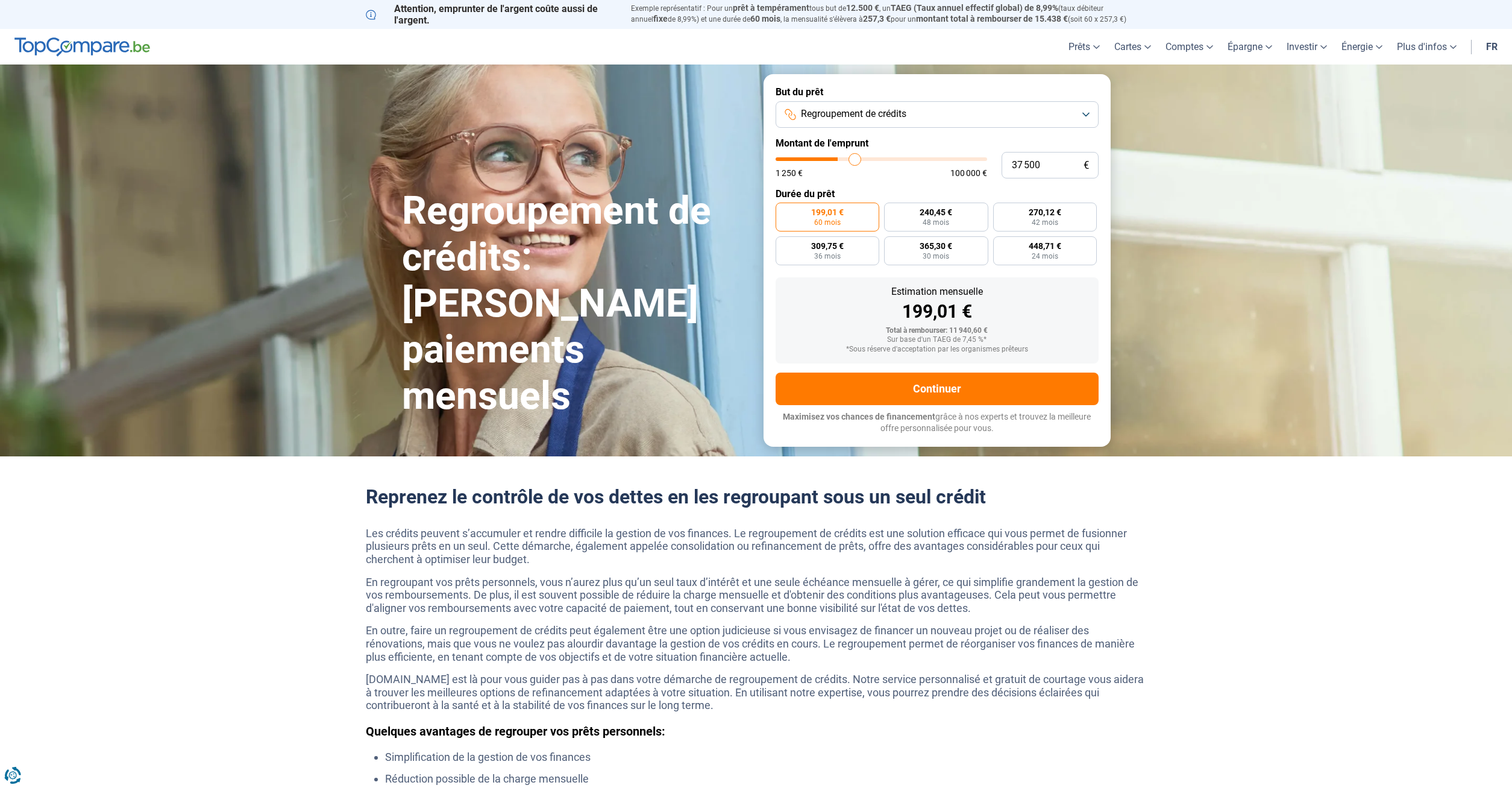
type input "37 750"
type input "37750"
type input "38 000"
type input "38000"
type input "38 250"
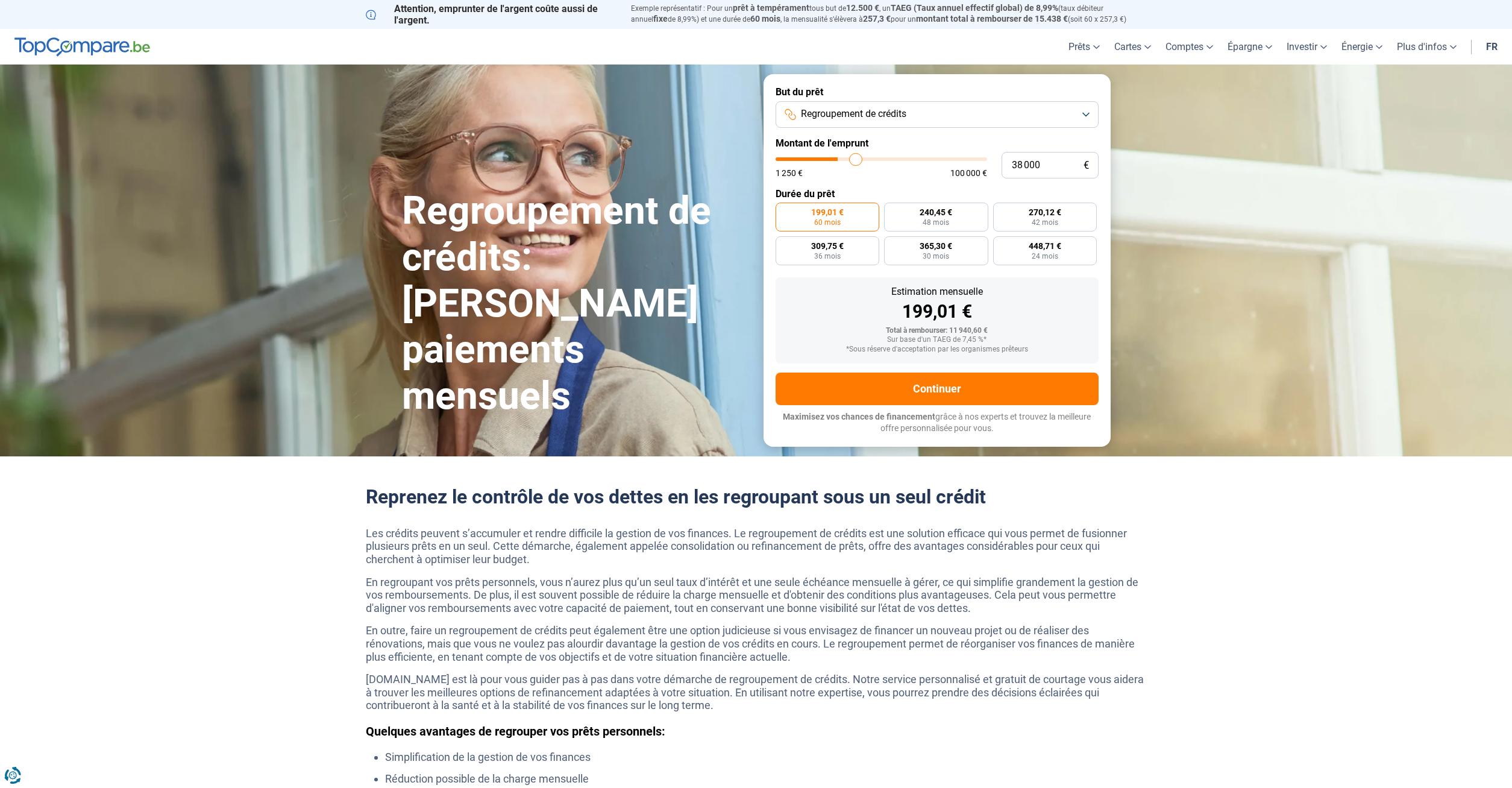
type input "38250"
type input "38 750"
type input "38750"
type input "39 500"
type input "39500"
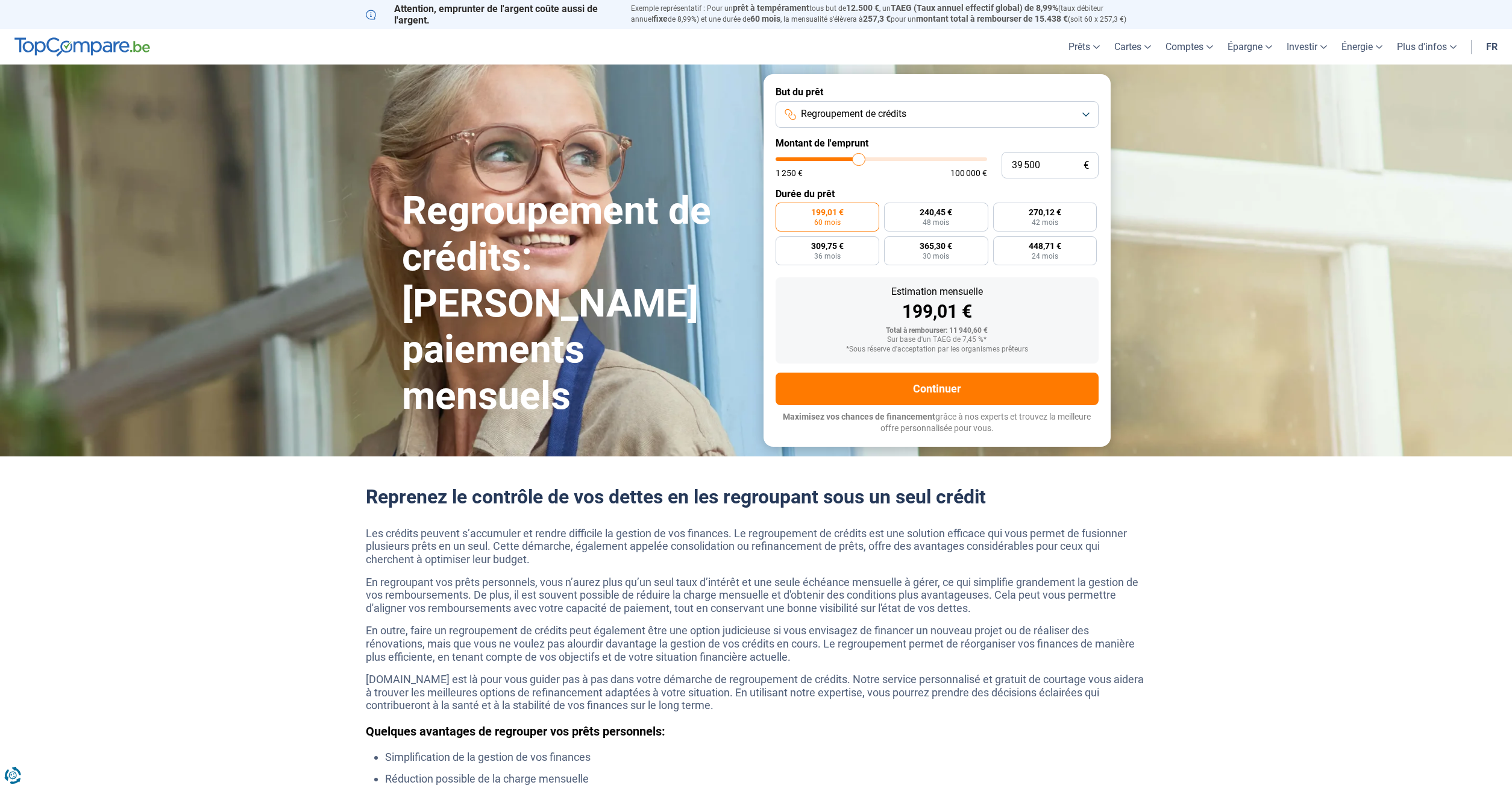
type input "39 750"
type input "39750"
type input "40 000"
type input "40000"
type input "40 500"
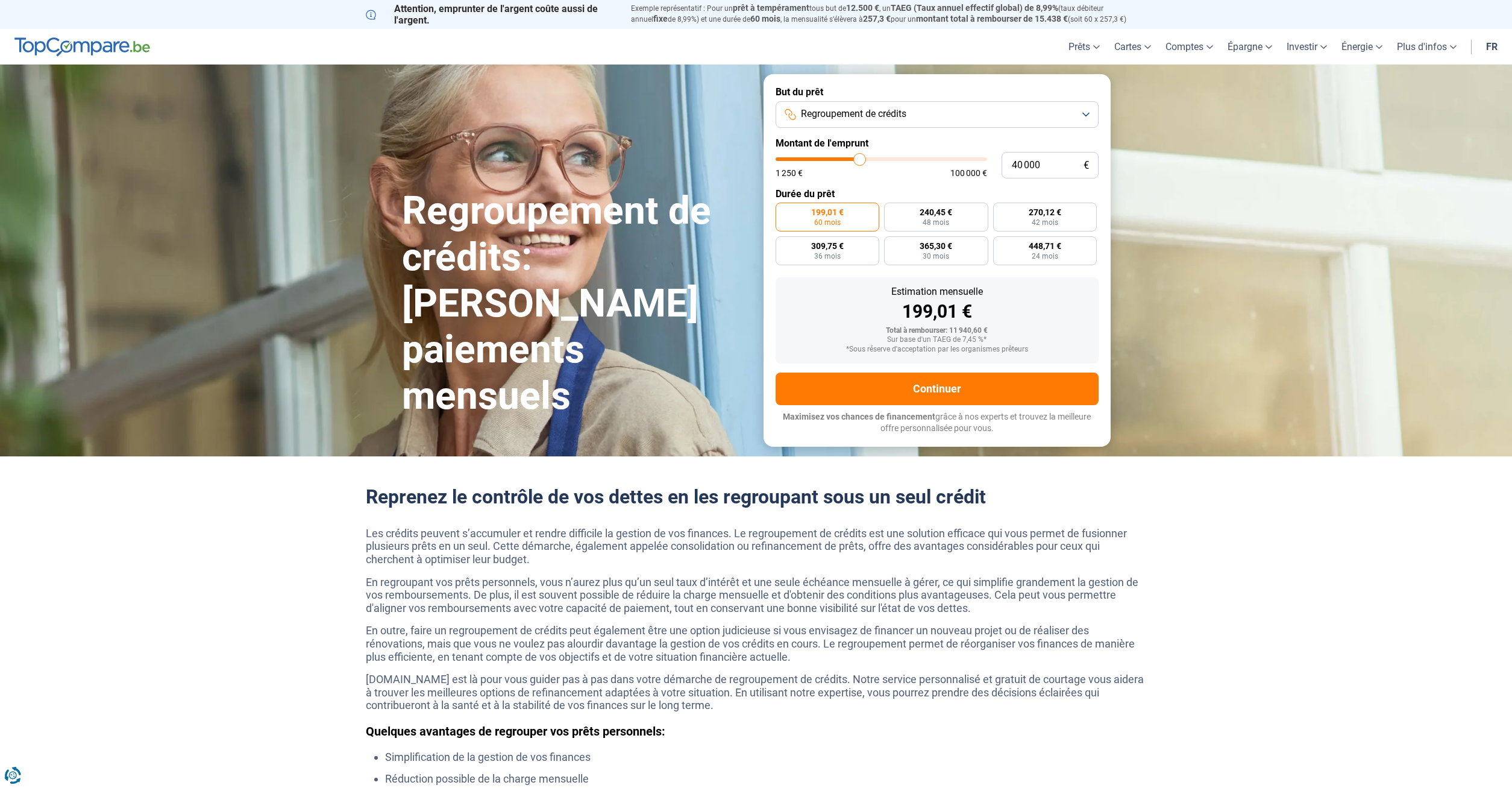
type input "40500"
type input "40 000"
type input "40000"
type input "39 750"
type input "39750"
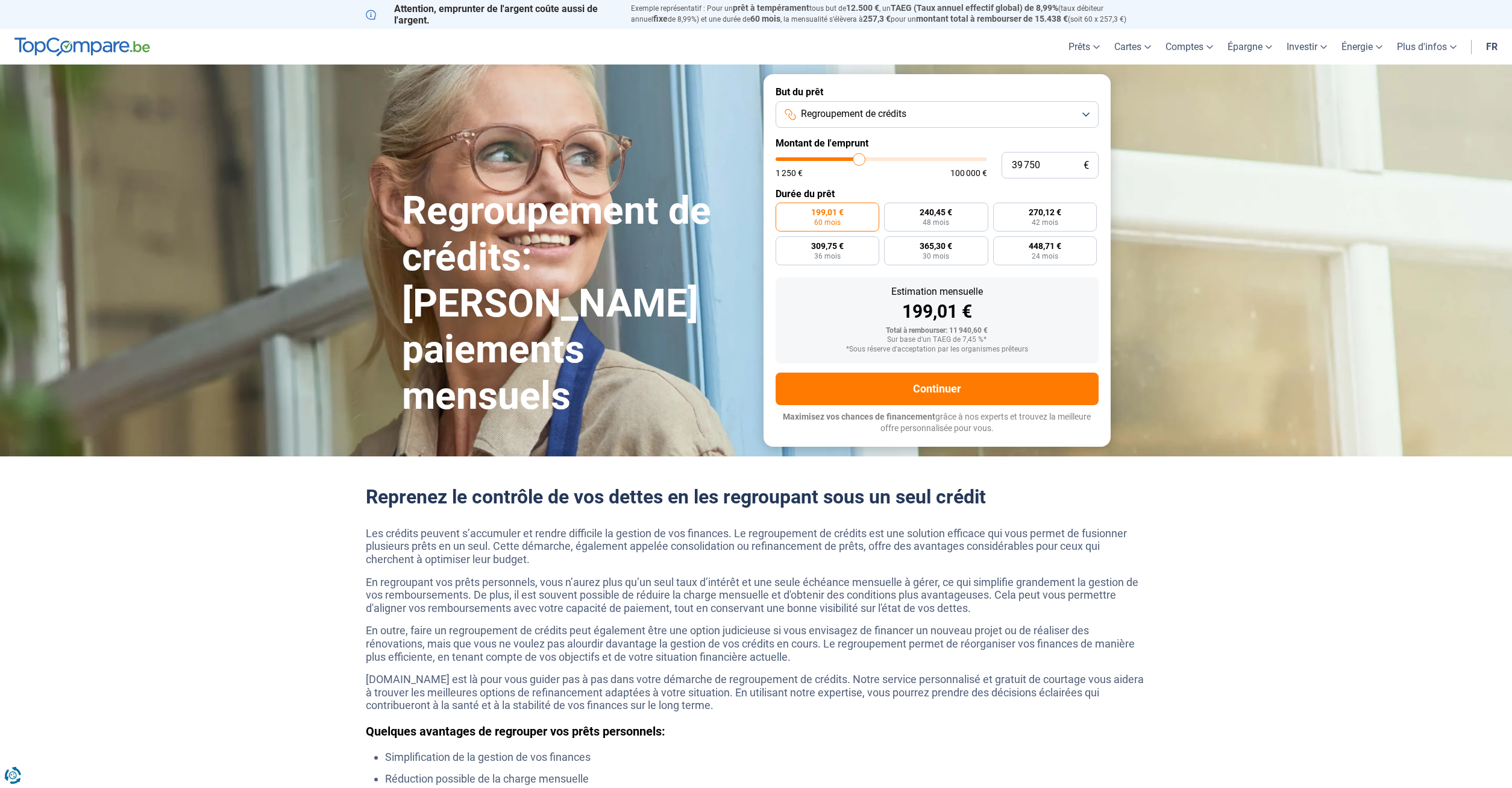
type input "39 500"
type input "39500"
type input "39 250"
type input "39250"
type input "39 000"
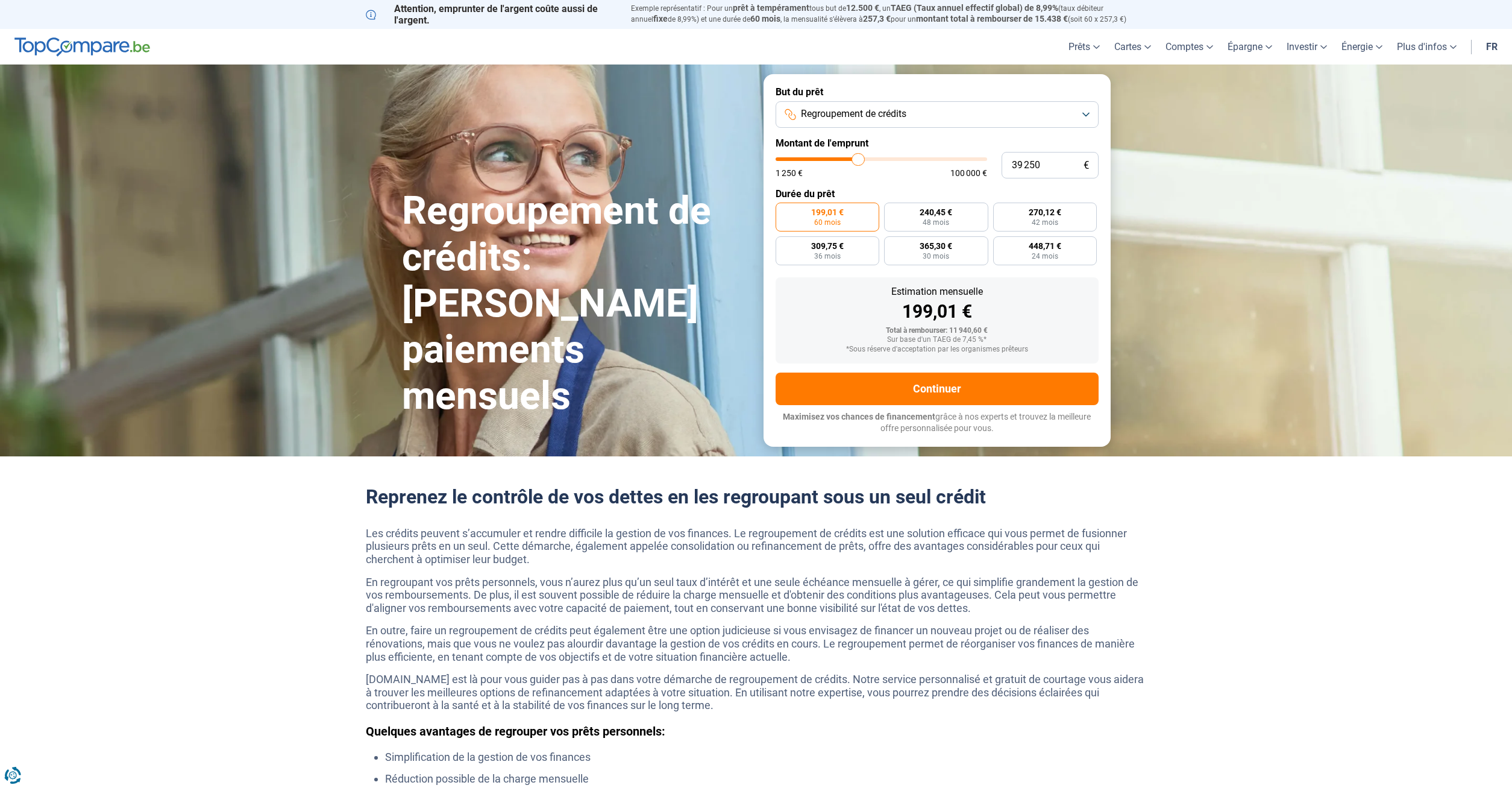
type input "39000"
type input "38 750"
type input "38750"
type input "38 250"
type input "38250"
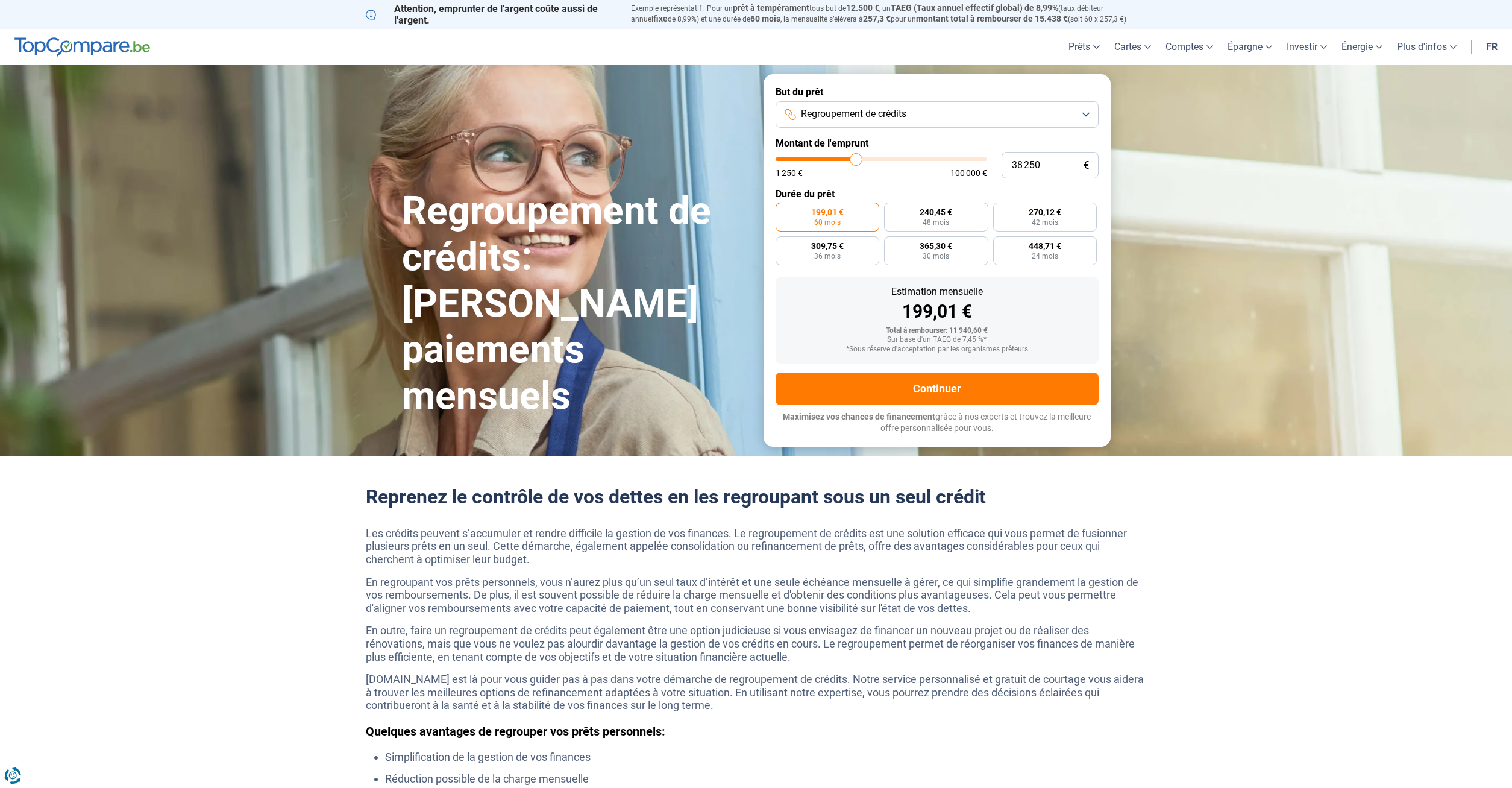
type input "38 000"
type input "38000"
type input "37 750"
type input "37750"
type input "37 500"
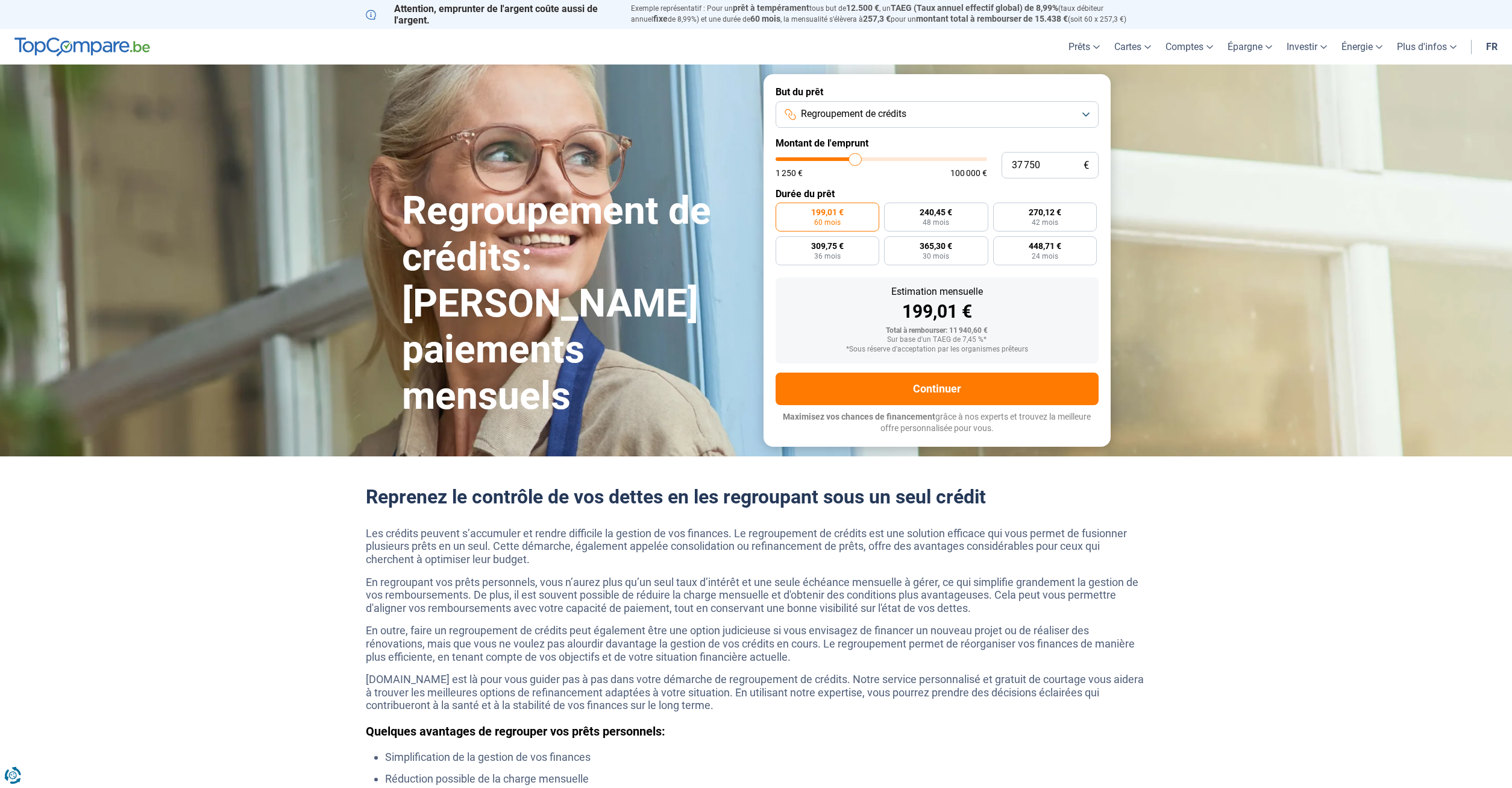
type input "37500"
type input "37 250"
type input "37250"
type input "36 750"
type input "36750"
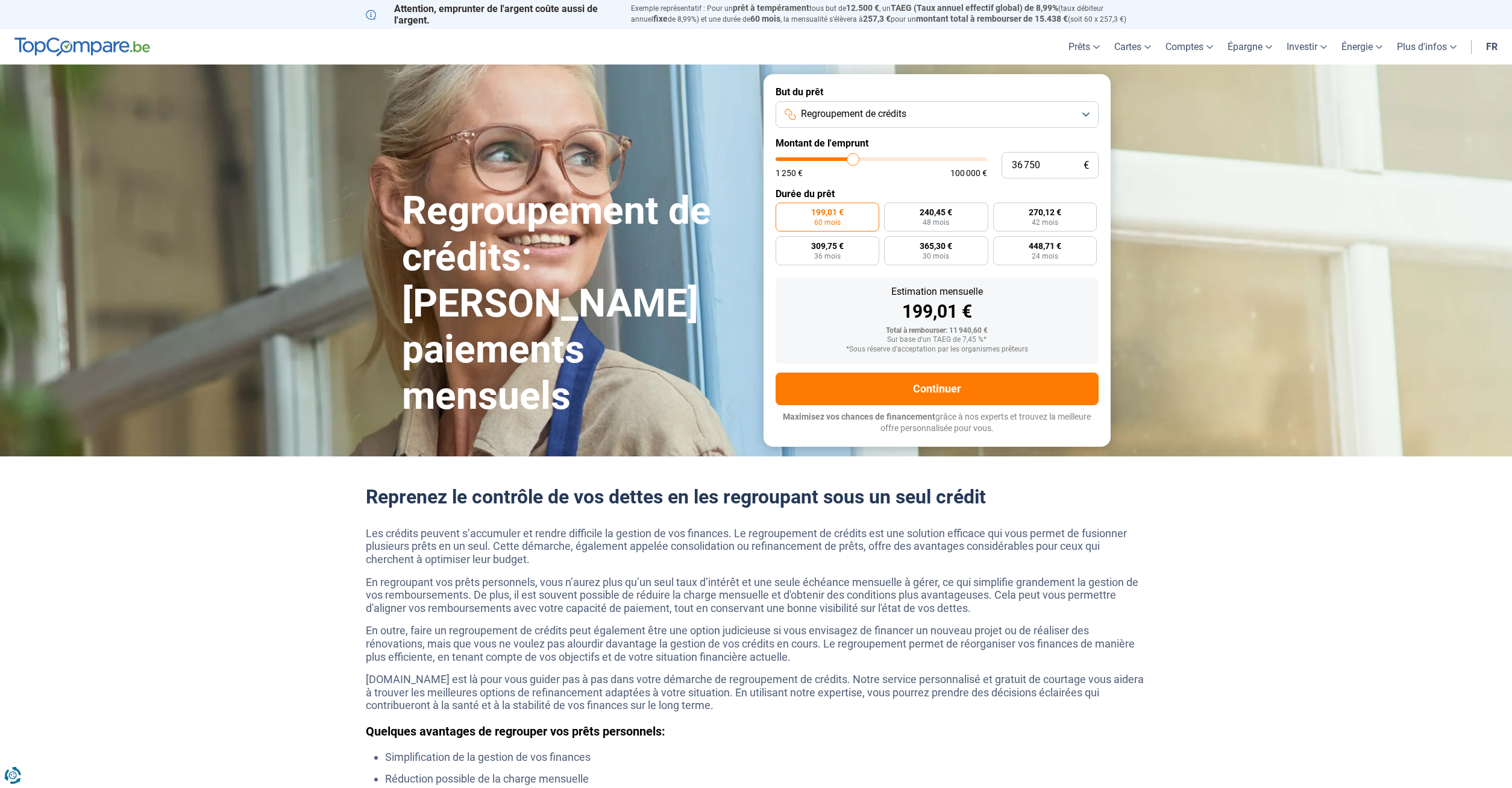
type input "36 500"
type input "36500"
type input "36 250"
type input "36250"
type input "36 000"
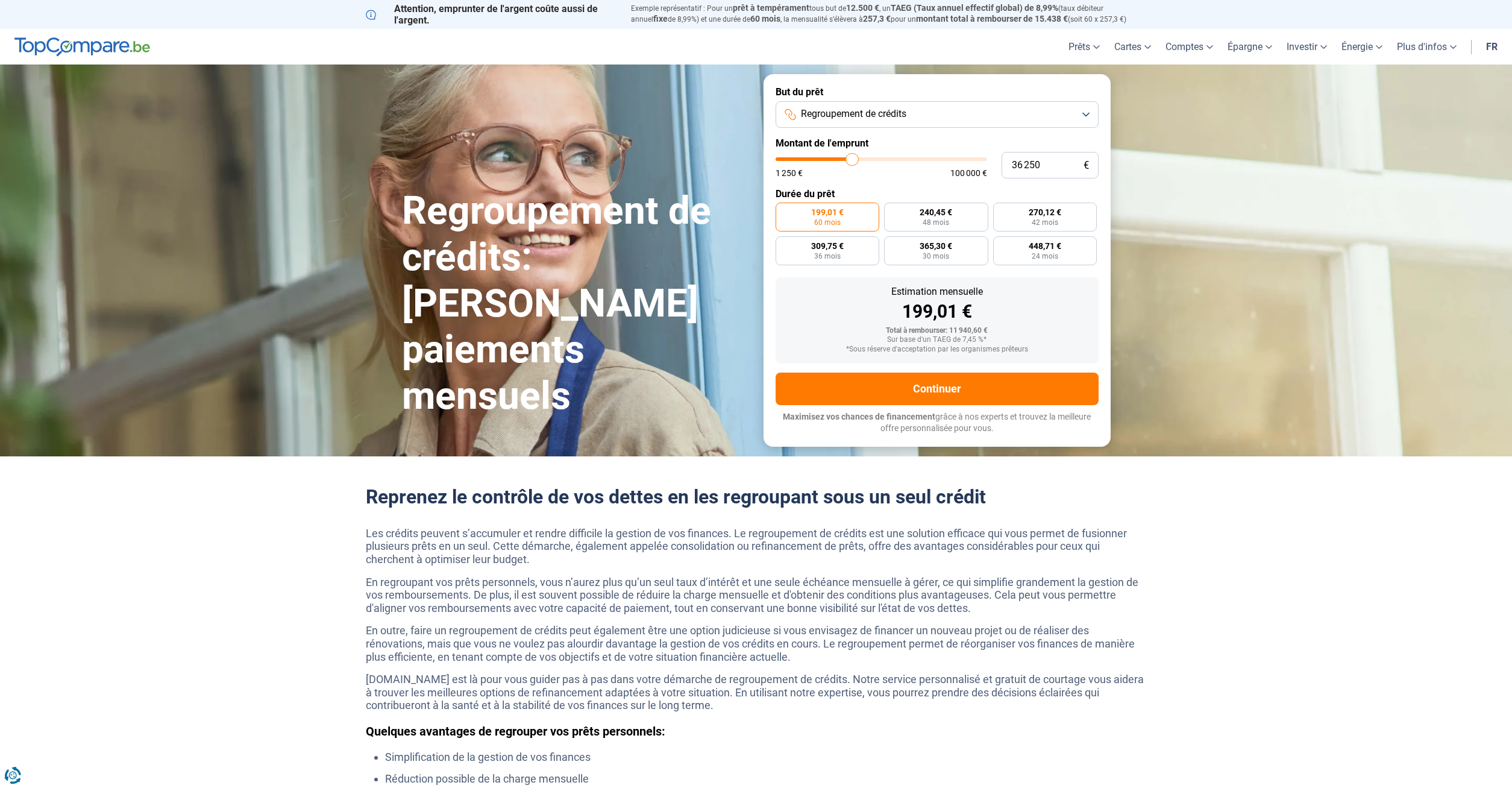
type input "36000"
type input "35 750"
type input "35750"
type input "35 250"
type input "35250"
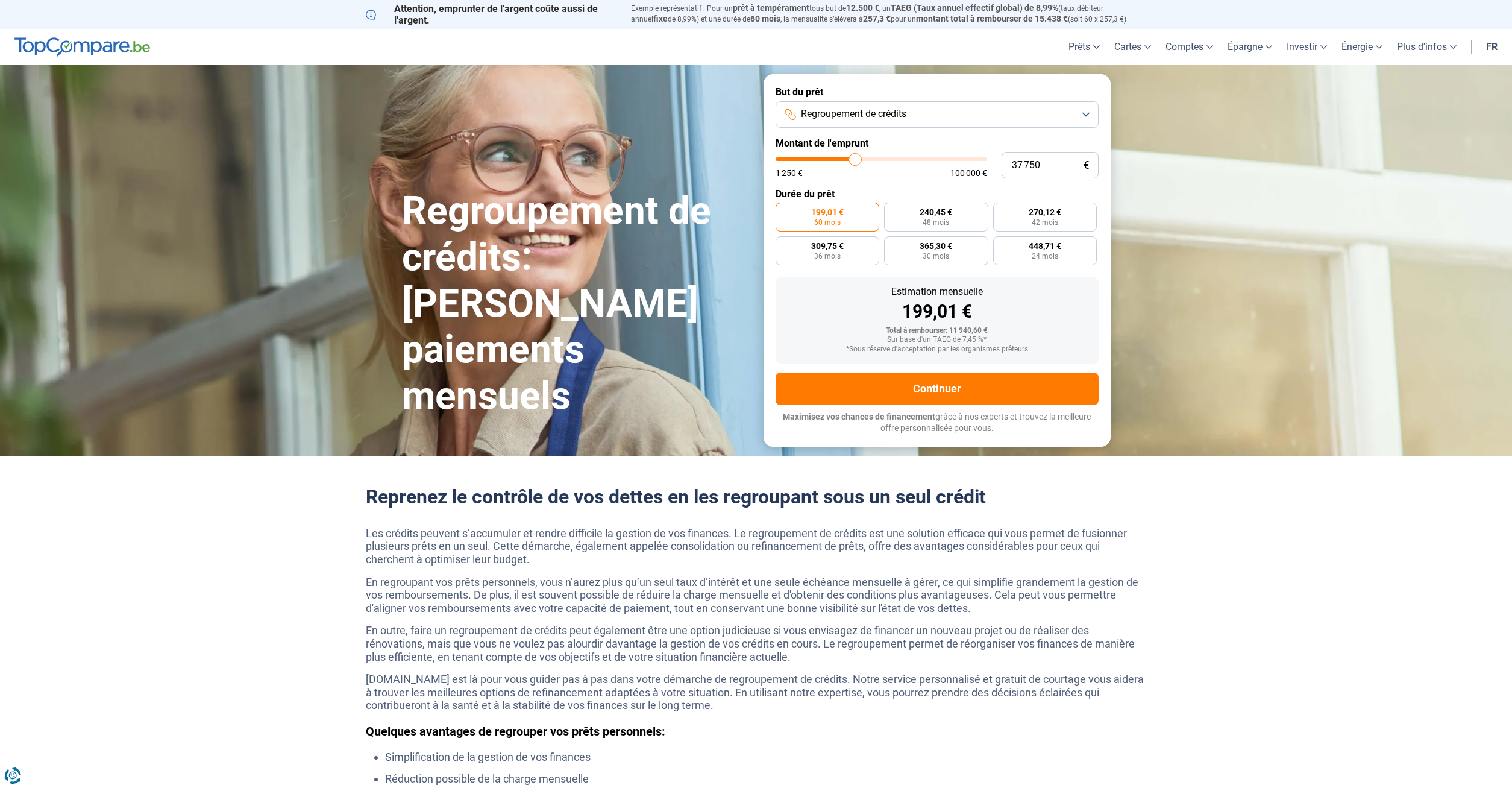
drag, startPoint x: 799, startPoint y: 156, endPoint x: 855, endPoint y: 156, distance: 56.0
click at [855, 157] on input "range" at bounding box center [881, 159] width 211 height 4
click at [854, 157] on input "range" at bounding box center [881, 159] width 211 height 4
click at [861, 156] on div "37 500 € 1 250 € 100 000 €" at bounding box center [937, 165] width 322 height 27
click at [854, 157] on input "range" at bounding box center [881, 159] width 211 height 4
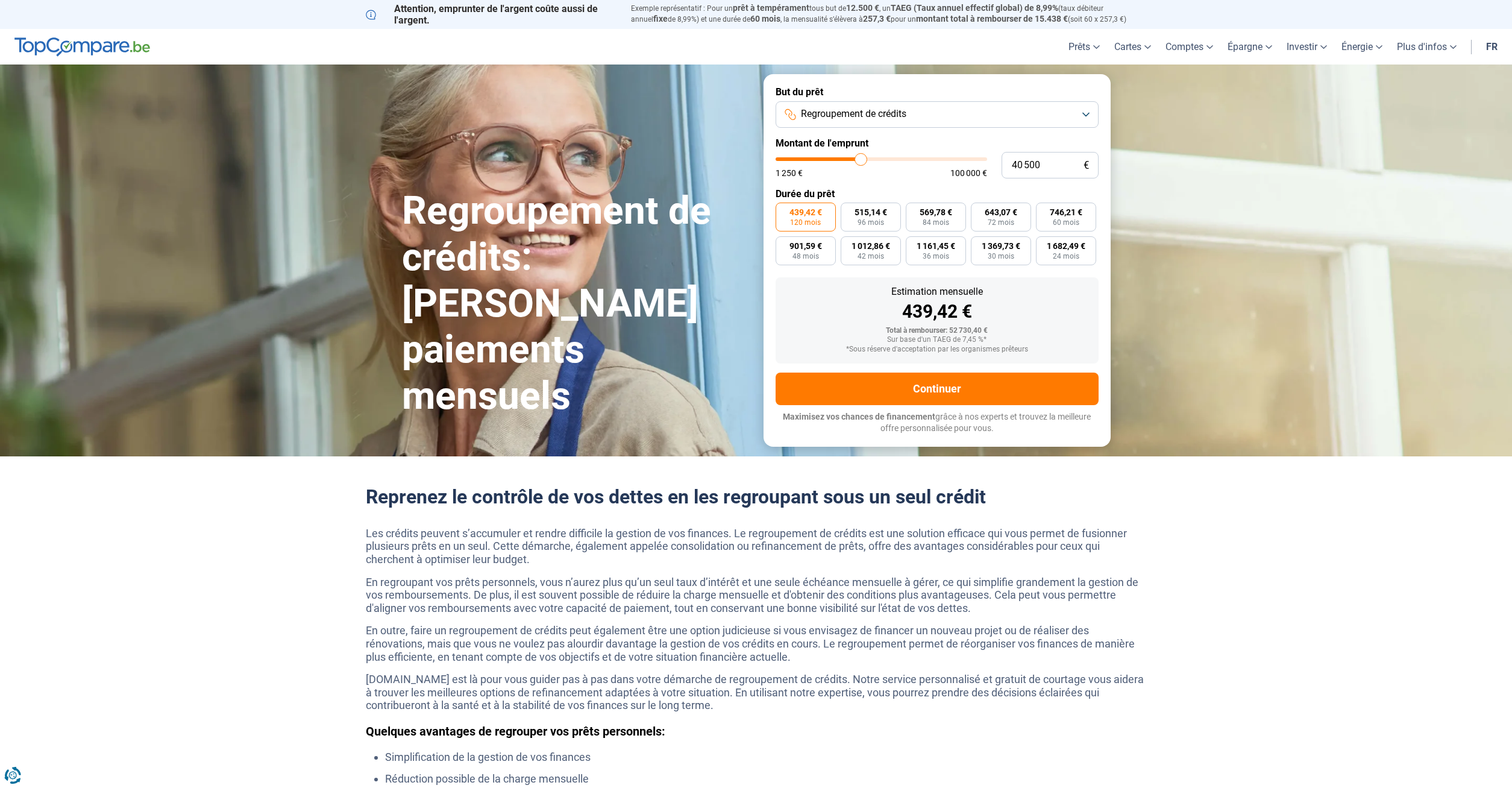
click at [860, 157] on input "range" at bounding box center [881, 159] width 211 height 4
drag, startPoint x: 1050, startPoint y: 165, endPoint x: 1007, endPoint y: 163, distance: 43.0
click at [1007, 163] on input "40 500" at bounding box center [1050, 165] width 97 height 27
click at [1064, 210] on span "756,16 €" at bounding box center [1066, 211] width 33 height 9
click at [1044, 210] on input "756,16 € 60 mois" at bounding box center [1040, 206] width 8 height 8
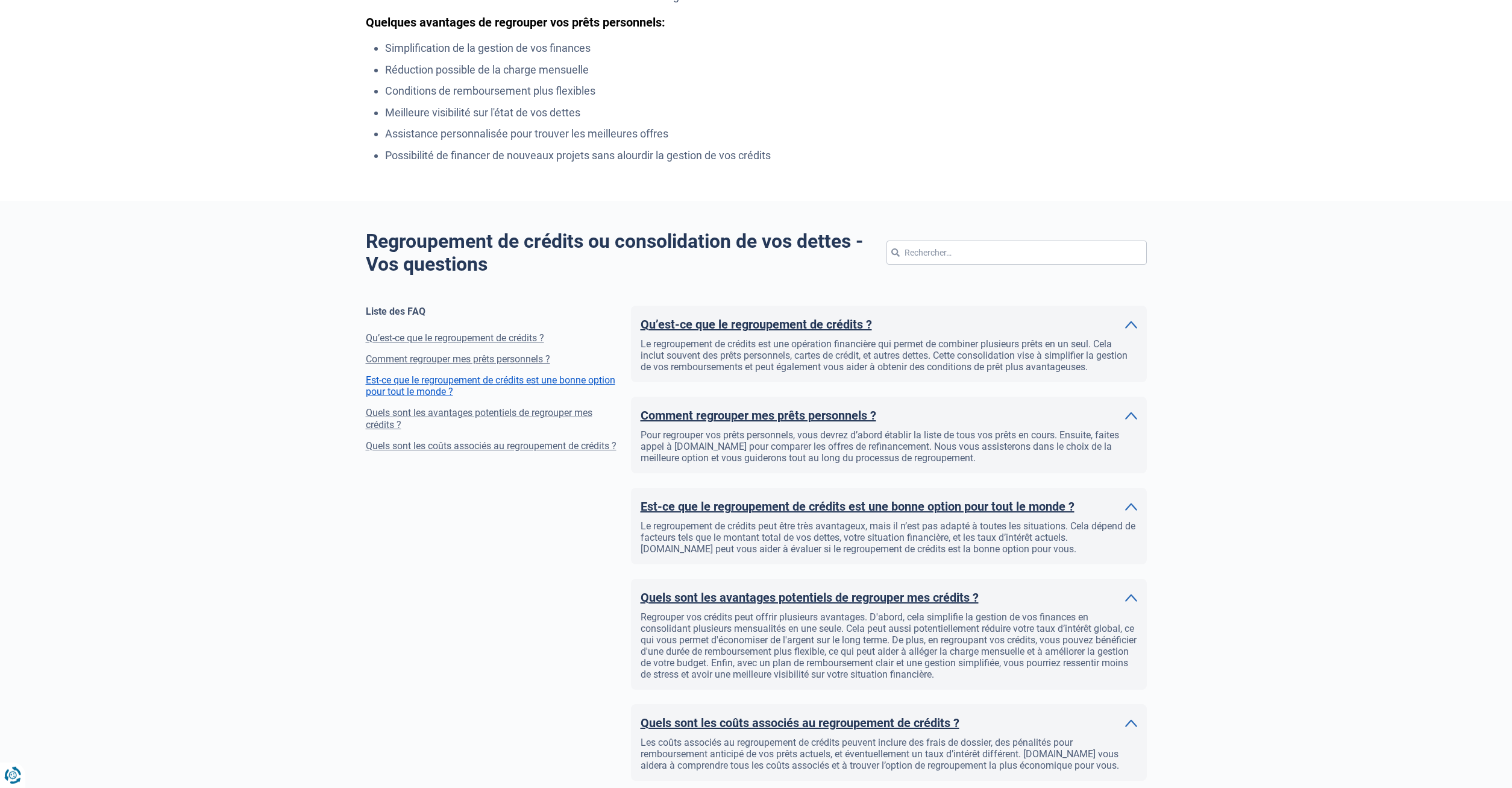
scroll to position [737, 0]
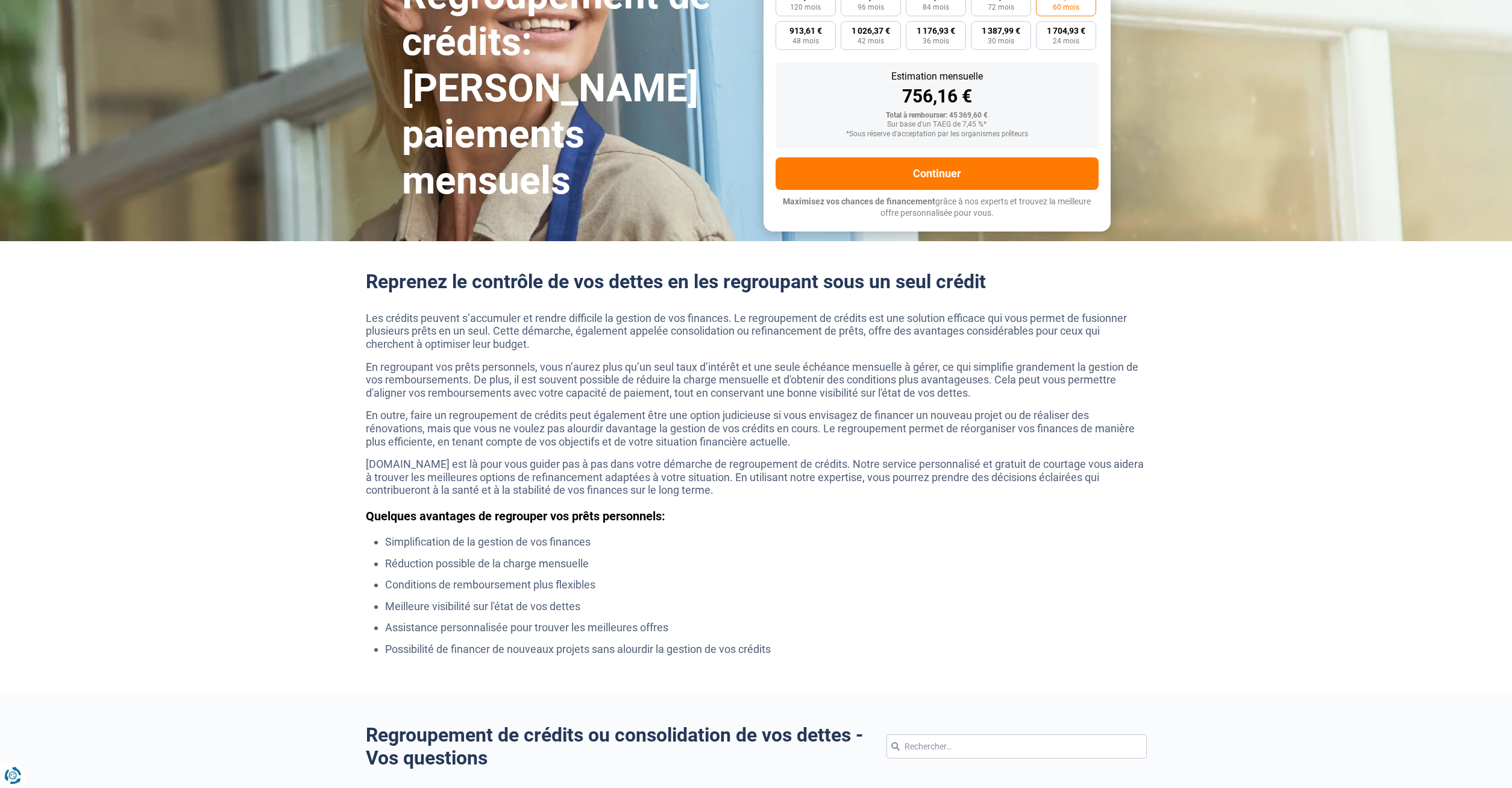
scroll to position [0, 0]
